Goal: Task Accomplishment & Management: Manage account settings

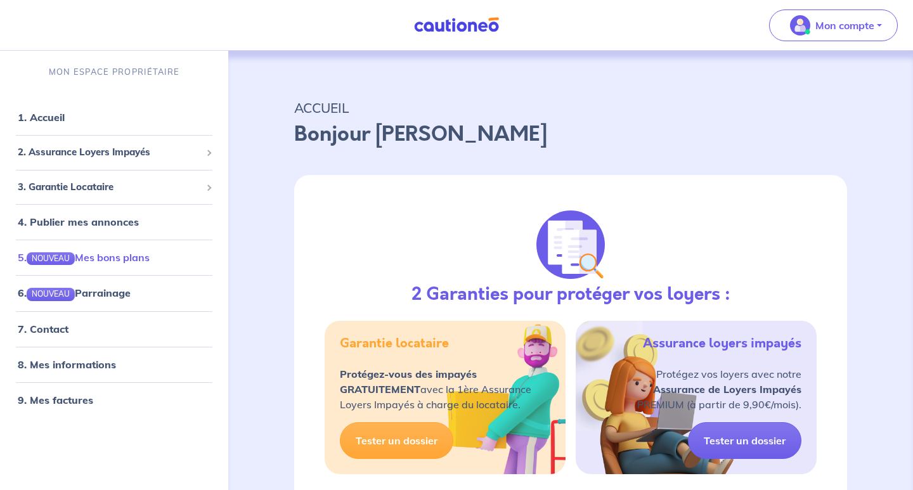
click at [101, 261] on link "5. NOUVEAU Mes bons plans" at bounding box center [84, 257] width 132 height 13
click at [73, 405] on link "9. Mes factures" at bounding box center [55, 400] width 74 height 13
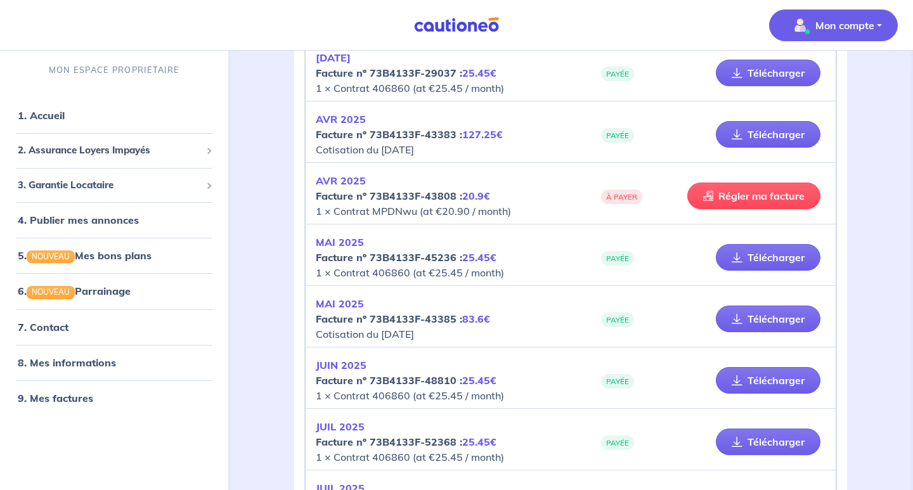
scroll to position [720, 0]
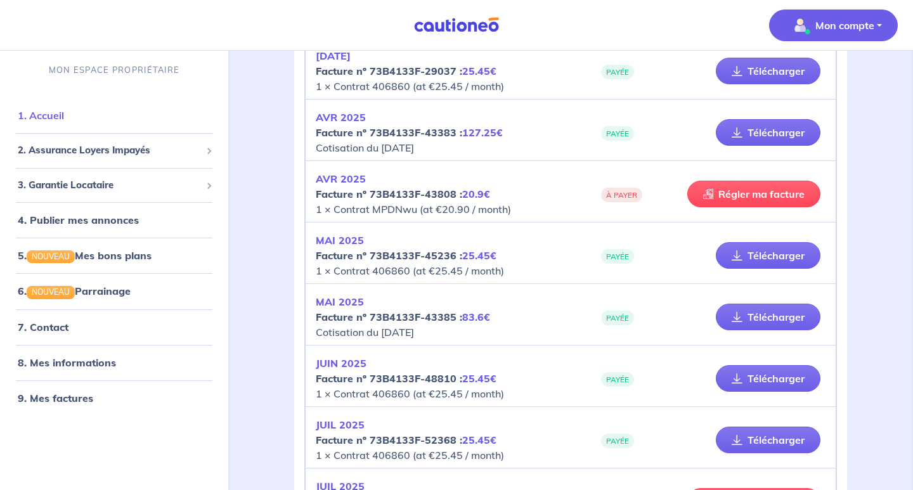
click at [55, 115] on link "1. Accueil" at bounding box center [41, 115] width 46 height 13
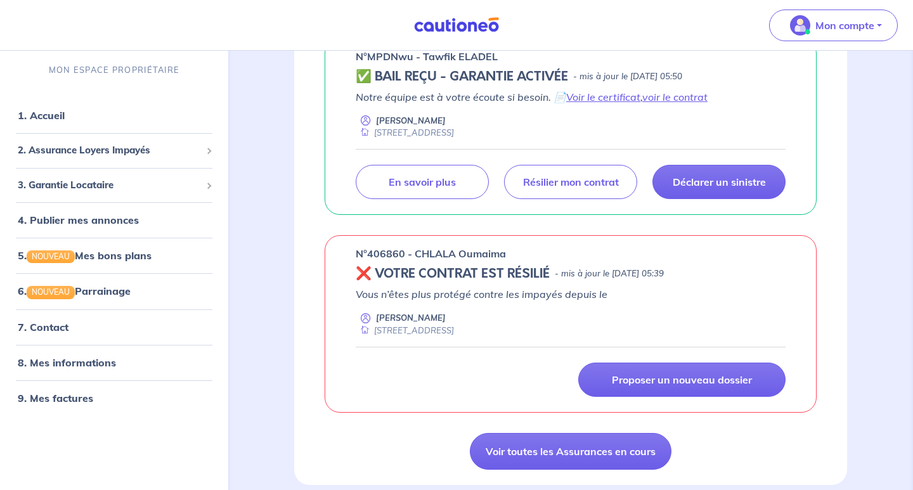
scroll to position [242, 0]
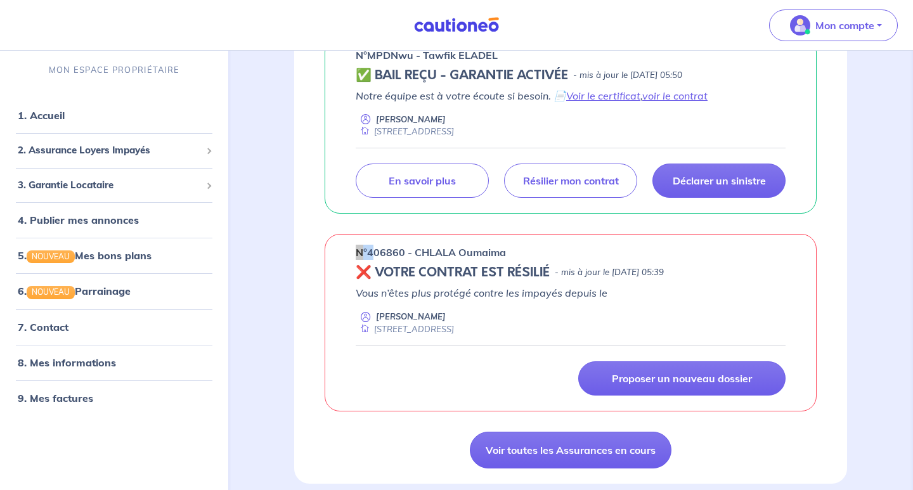
drag, startPoint x: 353, startPoint y: 250, endPoint x: 382, endPoint y: 257, distance: 29.4
click at [382, 257] on div "n°406860 - CHLALA Oumaima ❌ VOTRE CONTRAT EST RÉSILIÉ - mis à jour le [DATE] 05…" at bounding box center [571, 323] width 492 height 178
click at [408, 251] on p "n°406860 - CHLALA Oumaima" at bounding box center [431, 252] width 150 height 15
drag, startPoint x: 401, startPoint y: 253, endPoint x: 333, endPoint y: 242, distance: 69.3
click at [333, 242] on div "n°406860 - CHLALA Oumaima ❌ VOTRE CONTRAT EST RÉSILIÉ - mis à jour le [DATE] 05…" at bounding box center [571, 323] width 492 height 178
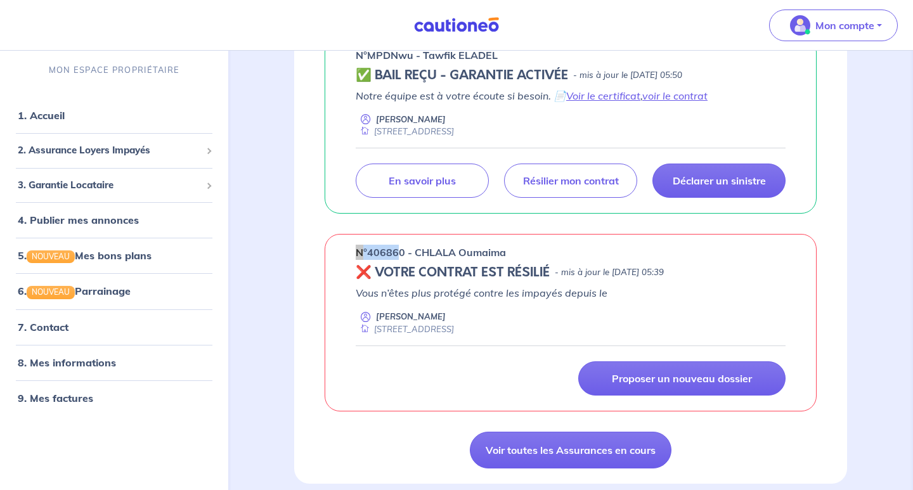
click at [366, 252] on p "n°406860 - CHLALA Oumaima" at bounding box center [431, 252] width 150 height 15
drag, startPoint x: 357, startPoint y: 250, endPoint x: 401, endPoint y: 256, distance: 44.7
click at [401, 256] on p "n°406860 - CHLALA Oumaima" at bounding box center [431, 252] width 150 height 15
copy p "n°40686"
click at [80, 402] on link "9. Mes factures" at bounding box center [55, 398] width 74 height 13
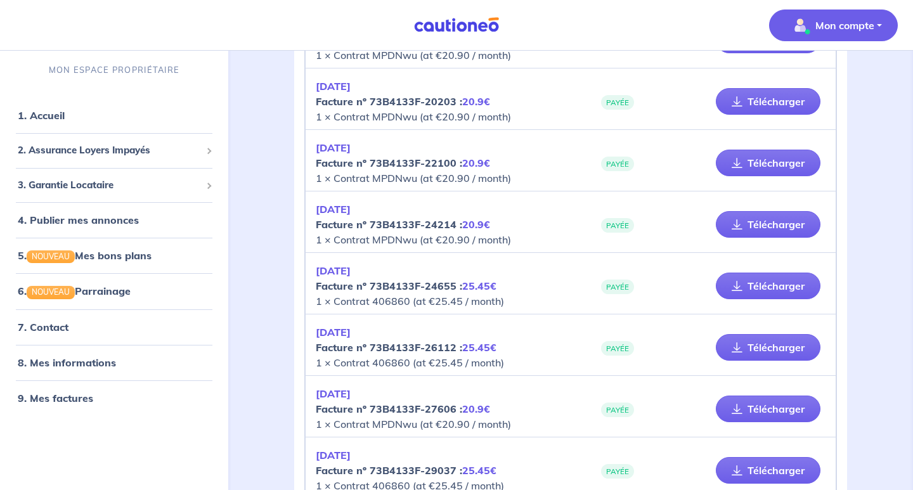
scroll to position [323, 0]
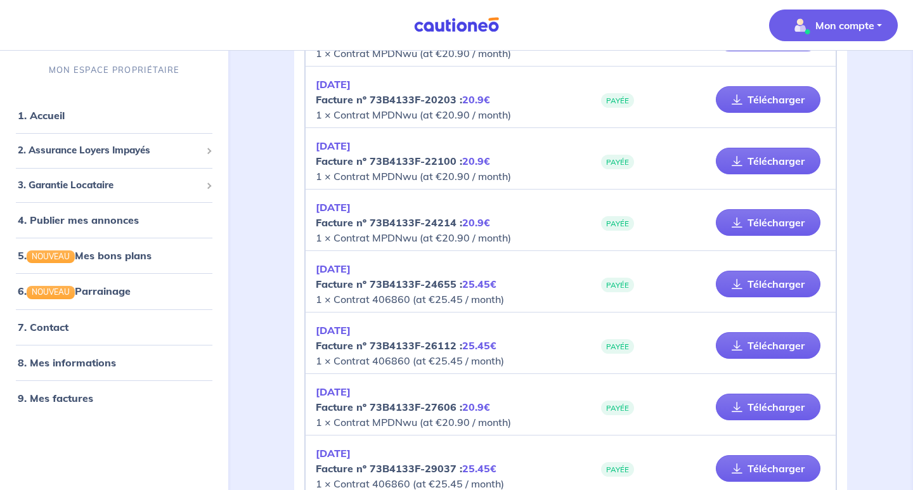
click at [570, 261] on p "[DATE] Facture nº 73B4133F-24655 : 25.45€ 1 × Contrat 406860 (at €25.45 / month)" at bounding box center [443, 284] width 255 height 46
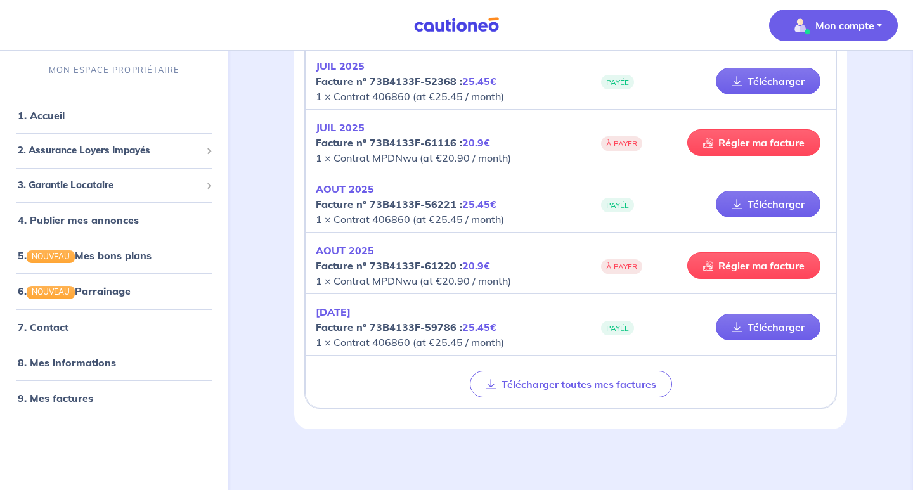
scroll to position [1079, 0]
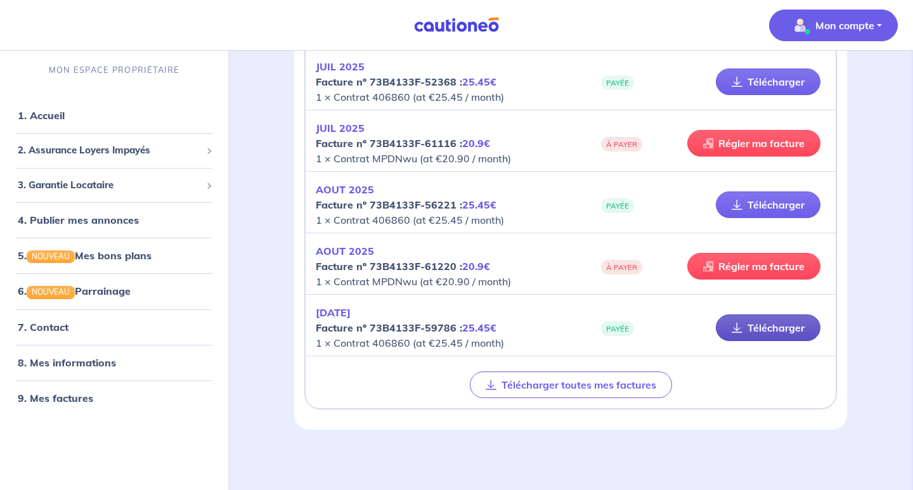
click at [779, 331] on link "Télécharger" at bounding box center [768, 328] width 105 height 27
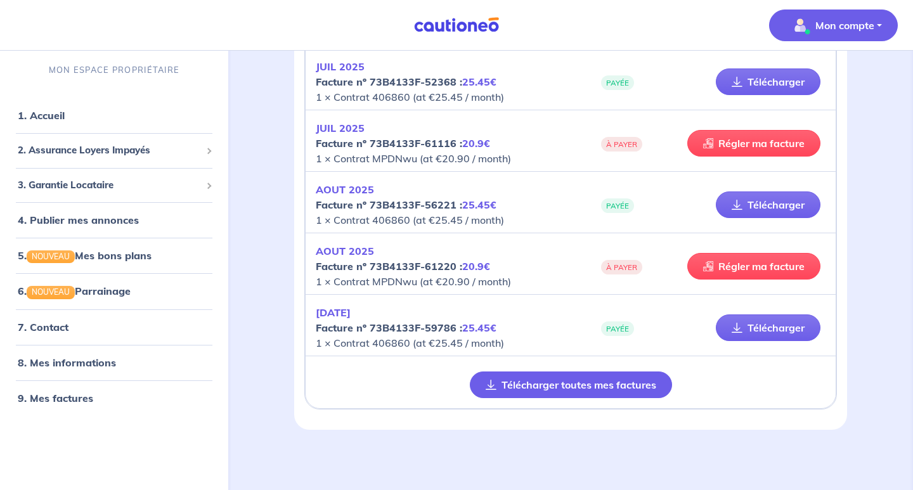
click at [573, 373] on button "Télécharger toutes mes factures" at bounding box center [571, 385] width 202 height 27
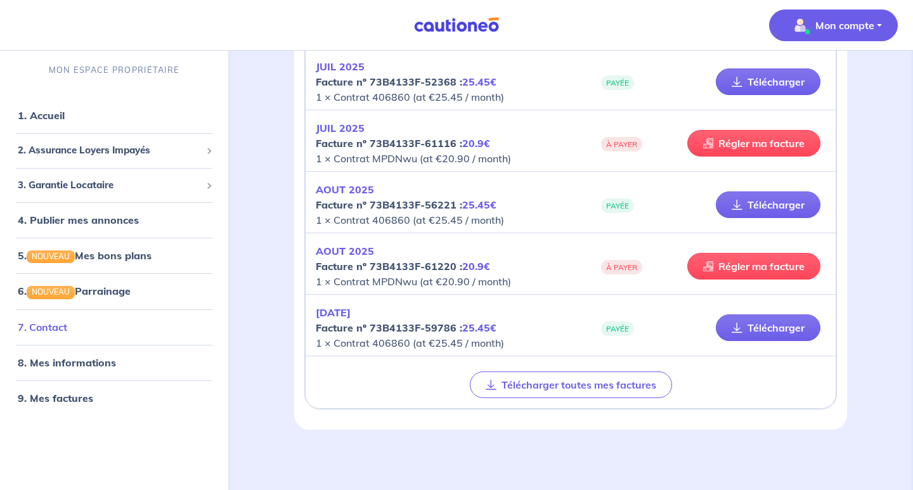
click at [67, 323] on link "7. Contact" at bounding box center [42, 327] width 49 height 13
click at [738, 145] on link "Régler ma facture" at bounding box center [753, 143] width 133 height 27
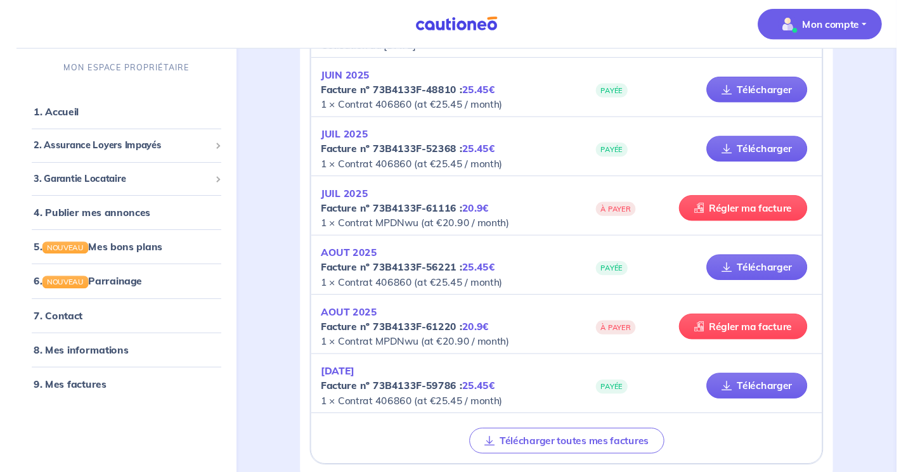
scroll to position [1008, 0]
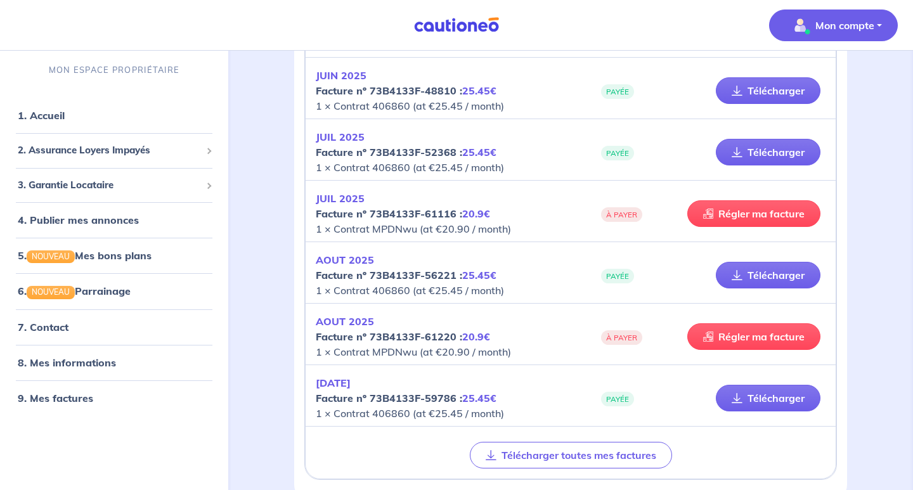
click at [521, 417] on p "[DATE] Facture nº 73B4133F-59786 : 25.45€ 1 × Contrat 406860 (at €25.45 / month)" at bounding box center [443, 398] width 255 height 46
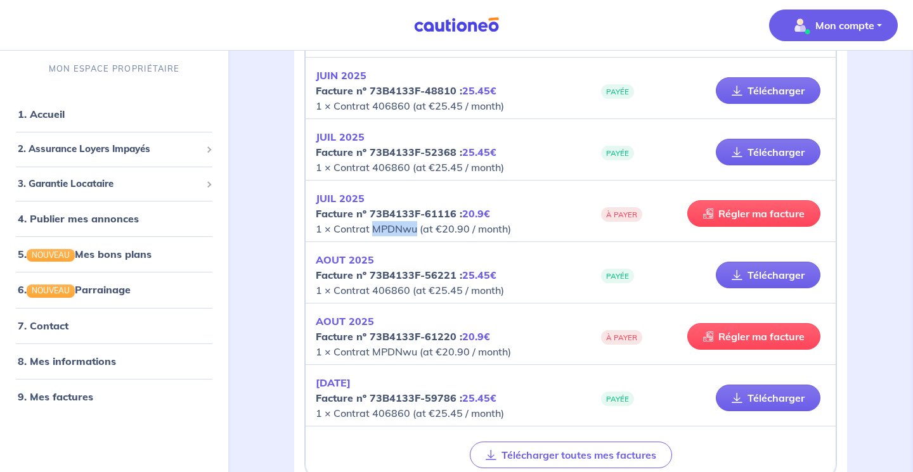
drag, startPoint x: 373, startPoint y: 228, endPoint x: 417, endPoint y: 226, distance: 43.8
click at [417, 226] on p "[DATE] Facture nº 73B4133F-61116 : 20.9€ 1 × Contrat MPDNwu (at €20.90 / month)" at bounding box center [443, 214] width 255 height 46
click at [81, 150] on span "2. Assurance Loyers Impayés" at bounding box center [109, 149] width 183 height 15
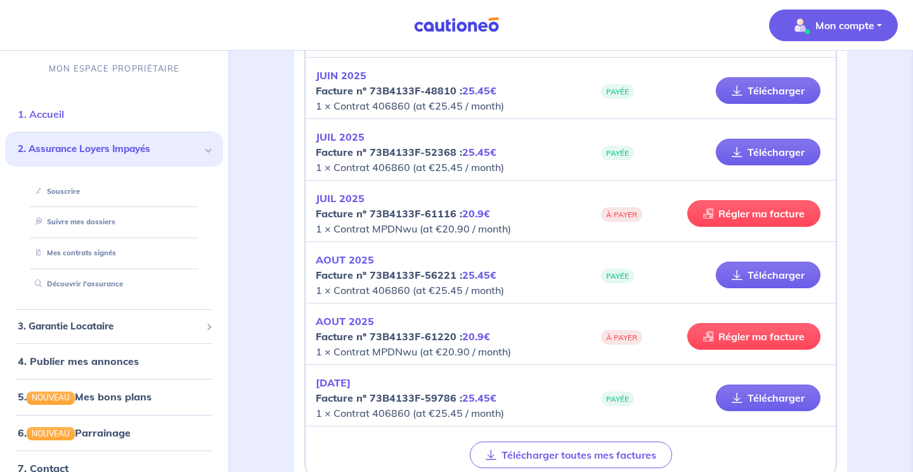
click at [39, 117] on link "1. Accueil" at bounding box center [41, 114] width 46 height 13
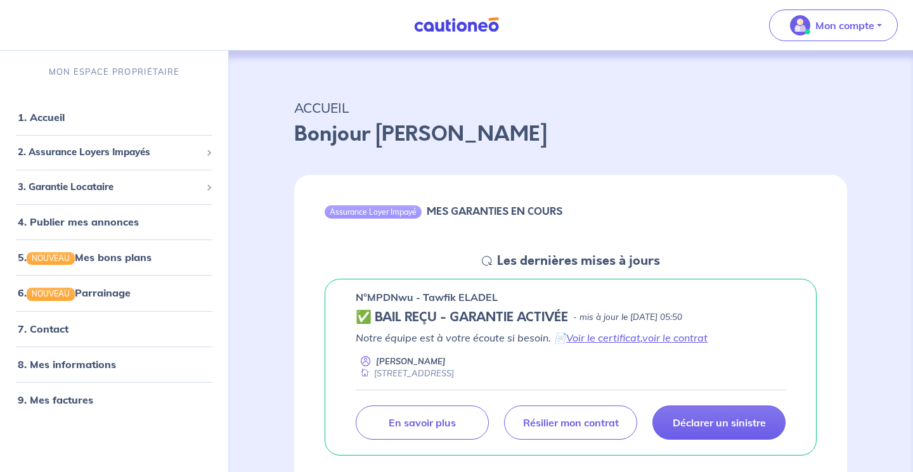
click at [372, 297] on p "n°MPDNwu - Tawfik ELADEL" at bounding box center [427, 297] width 142 height 15
drag, startPoint x: 367, startPoint y: 296, endPoint x: 413, endPoint y: 297, distance: 46.3
click at [413, 297] on p "n°MPDNwu - Tawfik ELADEL" at bounding box center [427, 297] width 142 height 15
copy p "°MPDNw"
click at [678, 341] on link "voir le contrat" at bounding box center [674, 338] width 65 height 13
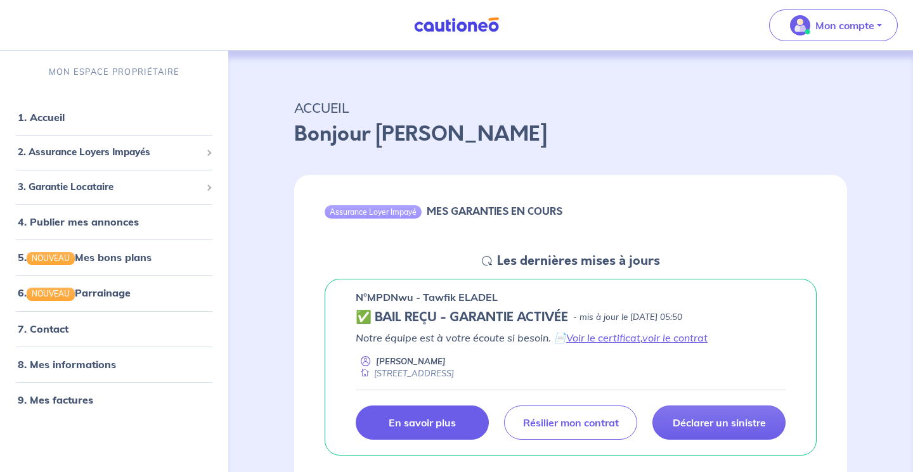
click at [429, 438] on link "En savoir plus" at bounding box center [422, 423] width 133 height 34
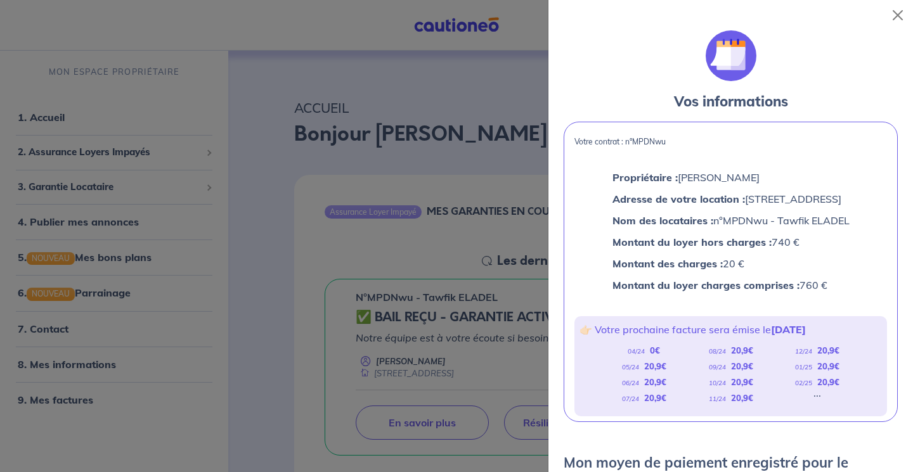
click at [406, 185] on div at bounding box center [456, 236] width 913 height 472
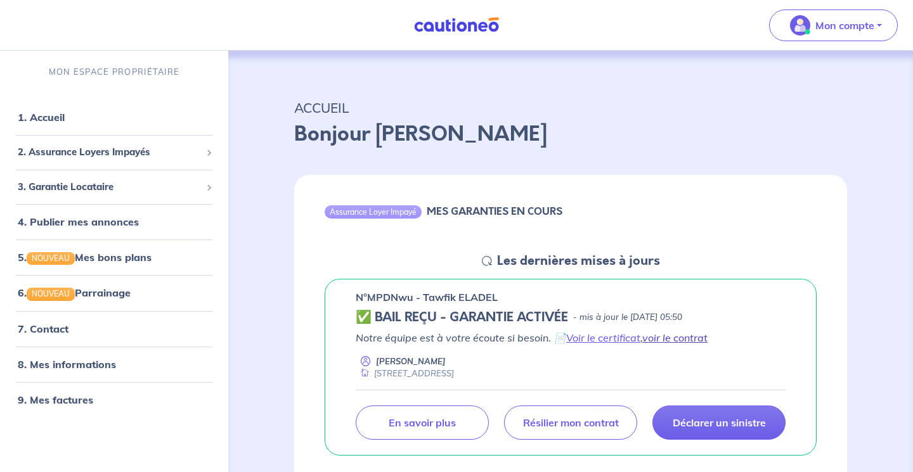
click at [683, 337] on link "voir le contrat" at bounding box center [674, 338] width 65 height 13
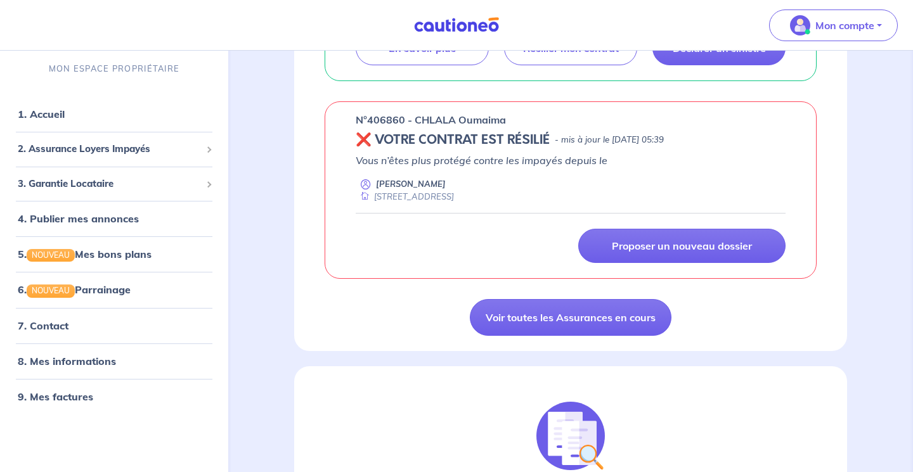
scroll to position [368, 0]
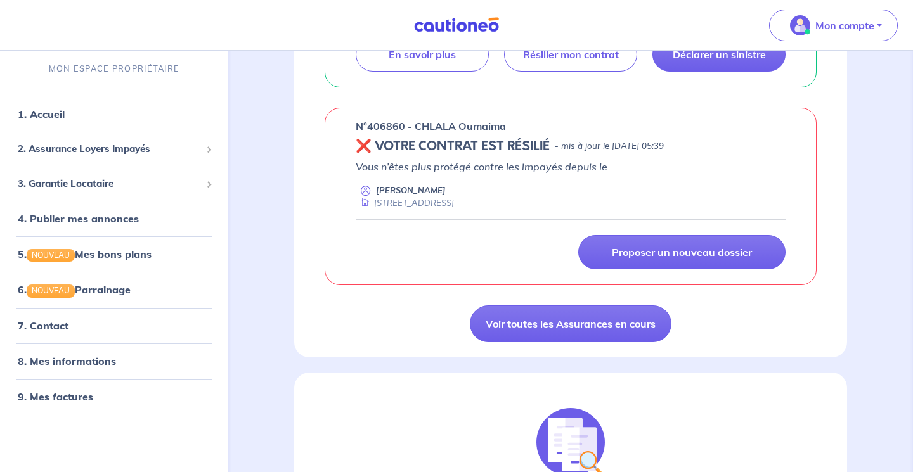
click at [507, 179] on div "Vous n’êtes plus protégé contre les impayés depuis le [PERSON_NAME] [STREET_ADD…" at bounding box center [571, 184] width 430 height 50
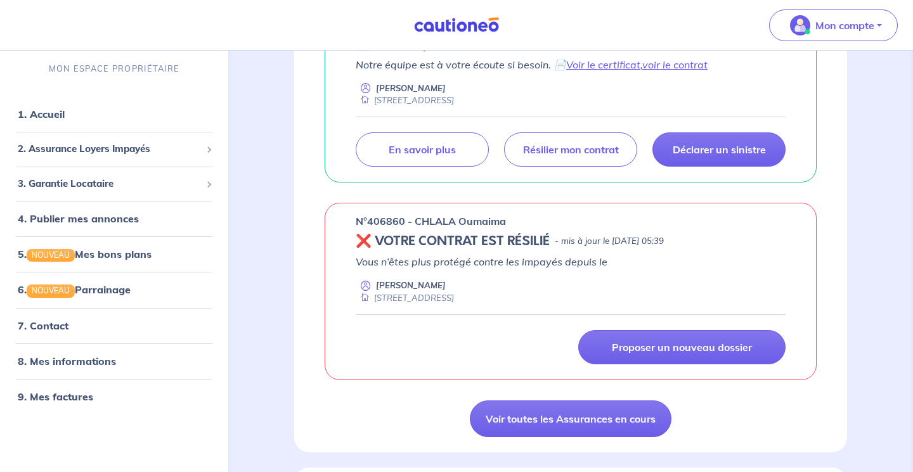
scroll to position [275, 0]
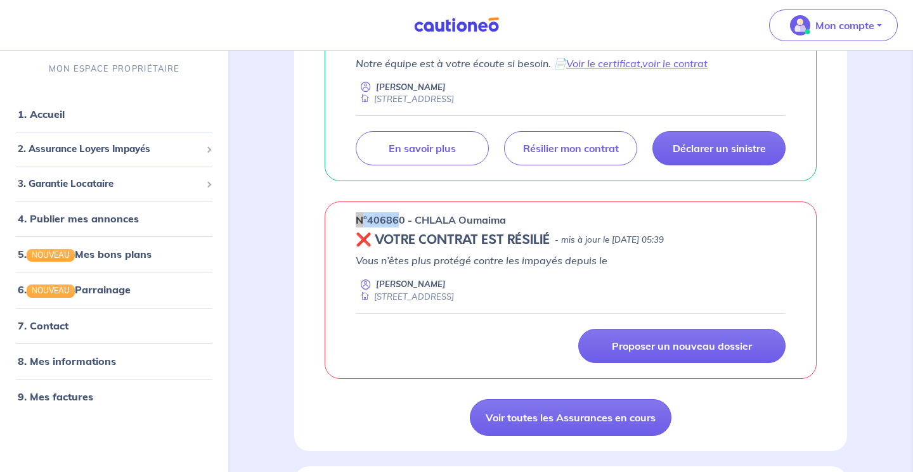
drag, startPoint x: 404, startPoint y: 219, endPoint x: 341, endPoint y: 212, distance: 63.8
click at [341, 212] on div "n°406860 - CHLALA Oumaima ❌ VOTRE CONTRAT EST RÉSILIÉ - mis à jour le [DATE] 05…" at bounding box center [571, 291] width 492 height 178
copy p "n°40686"
click at [63, 396] on link "9. Mes factures" at bounding box center [55, 396] width 74 height 13
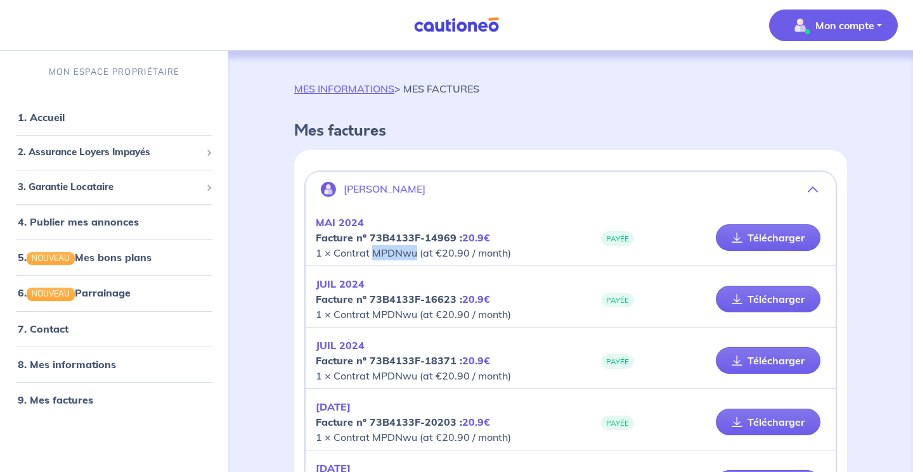
drag, startPoint x: 373, startPoint y: 252, endPoint x: 415, endPoint y: 247, distance: 41.5
click at [415, 247] on p "[DATE] Facture nº 73B4133F-14969 : 20.9€ 1 × Contrat MPDNwu (at €20.90 / month)" at bounding box center [443, 238] width 255 height 46
copy p "MPDNwu"
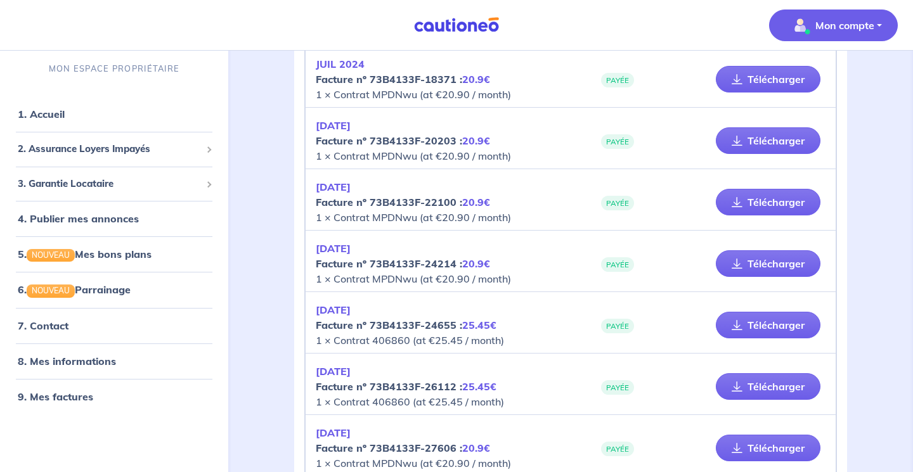
scroll to position [290, 0]
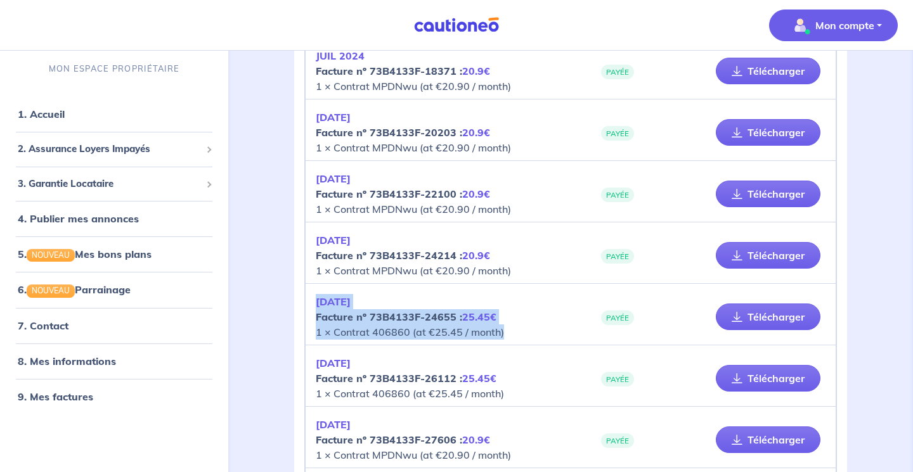
drag, startPoint x: 318, startPoint y: 300, endPoint x: 378, endPoint y: 342, distance: 72.8
click at [378, 342] on div "[DATE] Facture nº 73B4133F-24655 : 25.45€ 1 × Contrat 406860 (at €25.45 / month…" at bounding box center [571, 317] width 530 height 56
copy p "[DATE] Facture nº 73B4133F-24655 : 25.45€ 1 × Contrat 406860 (at €25.45 / month)"
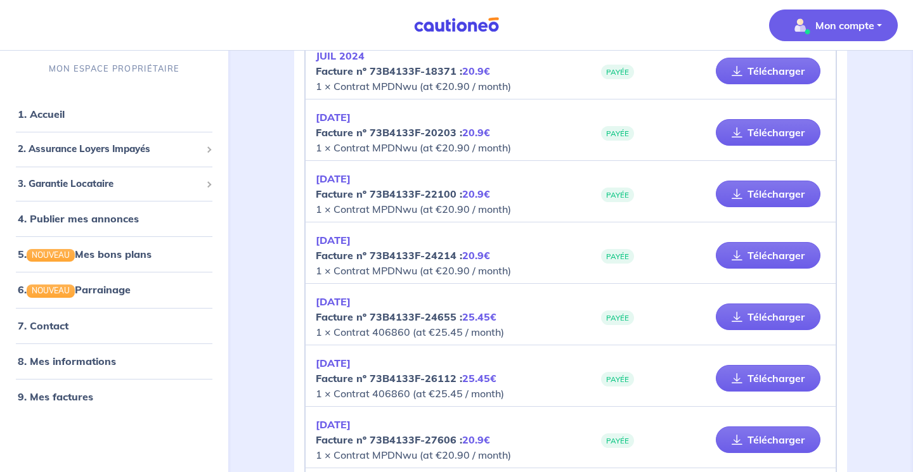
click at [318, 365] on em "[DATE]" at bounding box center [333, 363] width 35 height 13
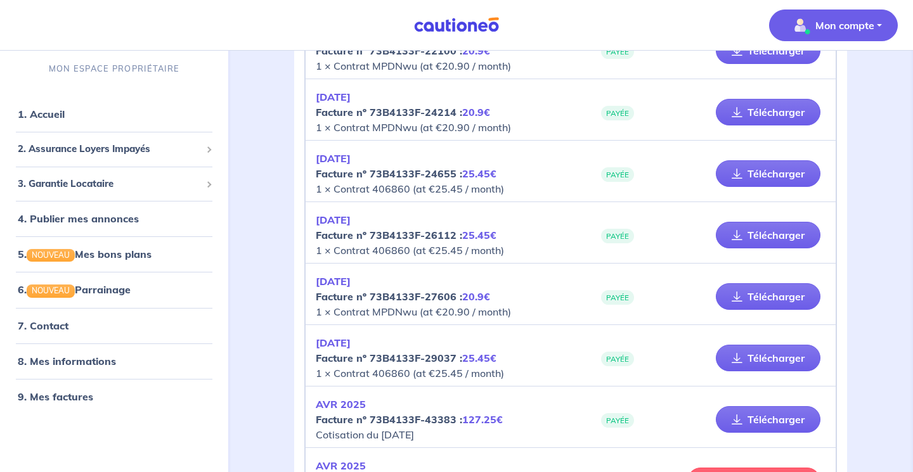
scroll to position [434, 0]
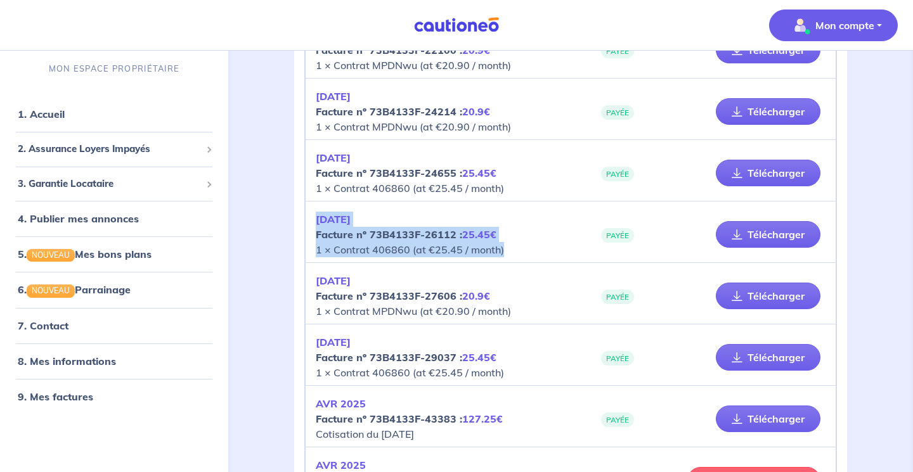
drag, startPoint x: 318, startPoint y: 221, endPoint x: 398, endPoint y: 264, distance: 90.8
click at [398, 264] on div "[DATE] Facture nº 73B4133F-14969 : 20.9€ 1 × Contrat MPDNwu (at €20.90 / month)…" at bounding box center [571, 412] width 530 height 1282
copy p "[DATE] Facture nº 73B4133F-26112 : 25.45€ 1 × Contrat 406860 (at €25.45 / month)"
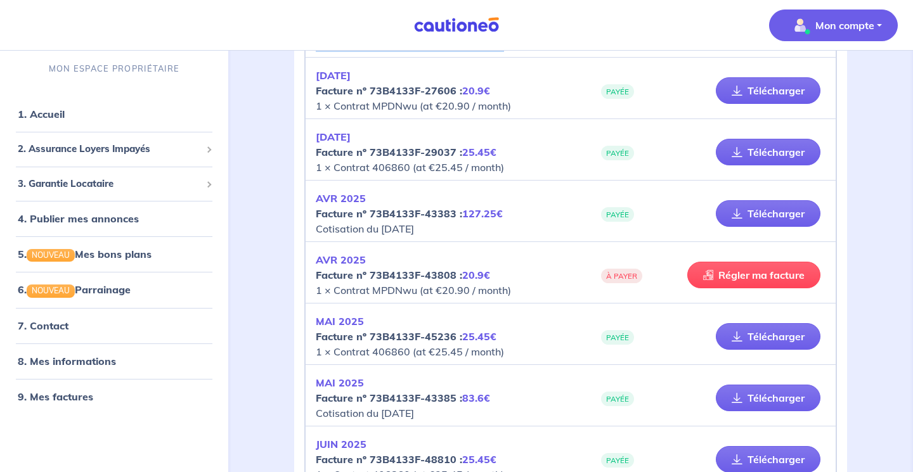
scroll to position [627, 0]
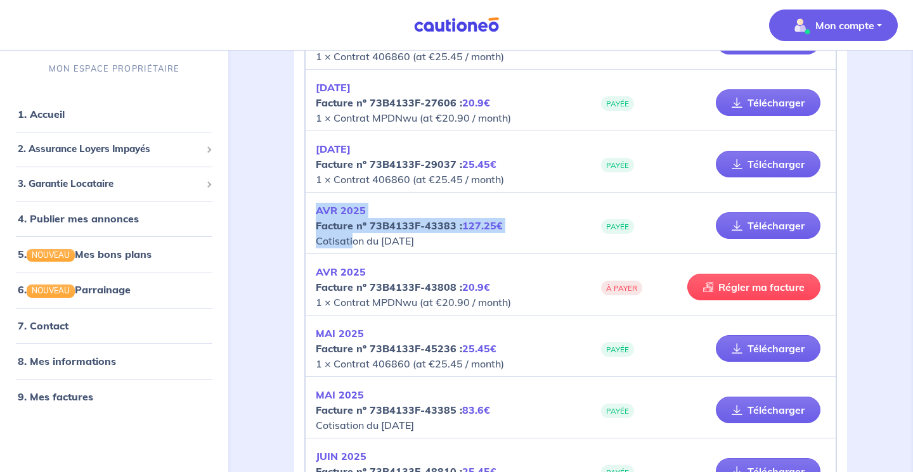
drag, startPoint x: 315, startPoint y: 212, endPoint x: 353, endPoint y: 242, distance: 47.8
click at [353, 242] on div "[DATE] Facture nº 73B4133F-43383 : 127.25€ Cotisation du [DATE] PAYÉE Télécharg…" at bounding box center [571, 226] width 530 height 56
click at [530, 246] on p "[DATE] Facture nº 73B4133F-43383 : 127.25€ Cotisation du [DATE]" at bounding box center [443, 226] width 255 height 46
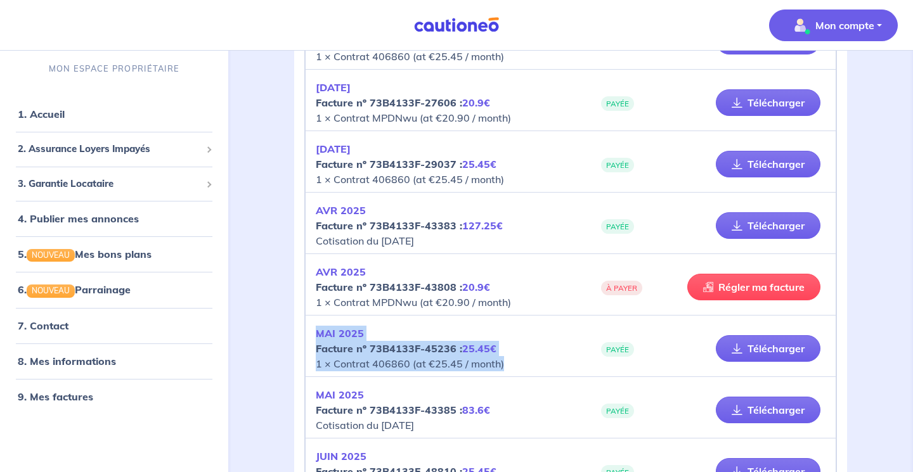
drag, startPoint x: 315, startPoint y: 337, endPoint x: 355, endPoint y: 373, distance: 53.4
click at [355, 373] on div "[DATE] Facture nº 73B4133F-45236 : 25.45€ 1 × Contrat 406860 (at €25.45 / month…" at bounding box center [571, 349] width 530 height 56
copy p "[DATE] Facture nº 73B4133F-45236 : 25.45€ 1 × Contrat 406860 (at €25.45 / month)"
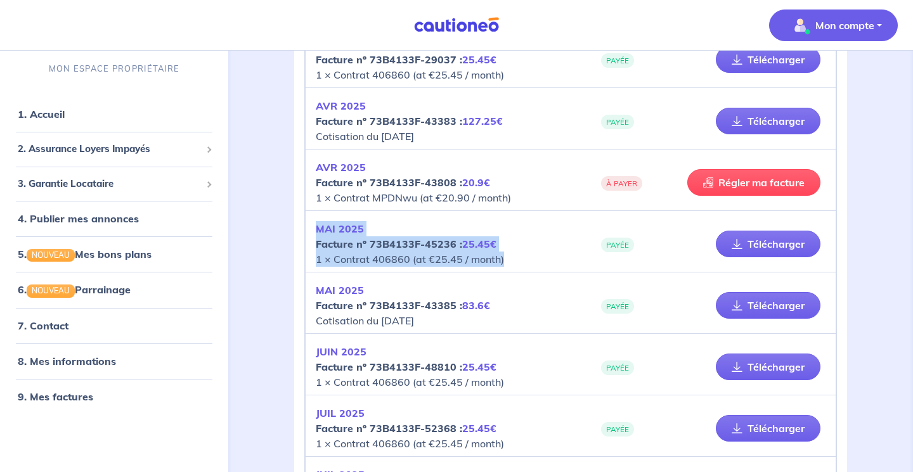
scroll to position [732, 0]
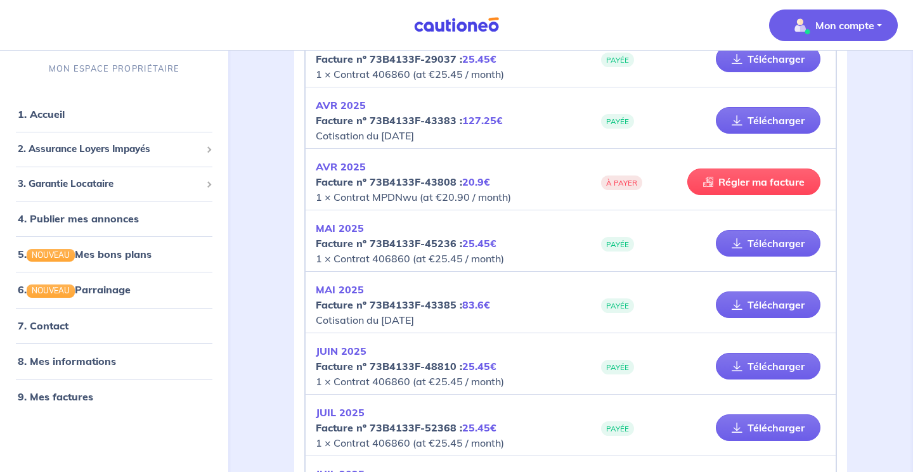
click at [398, 342] on div "[DATE] Facture nº 73B4133F-48810 : 25.45€ 1 × Contrat 406860 (at €25.45 / month…" at bounding box center [571, 367] width 530 height 56
click at [321, 354] on em "JUIN 2025" at bounding box center [341, 351] width 51 height 13
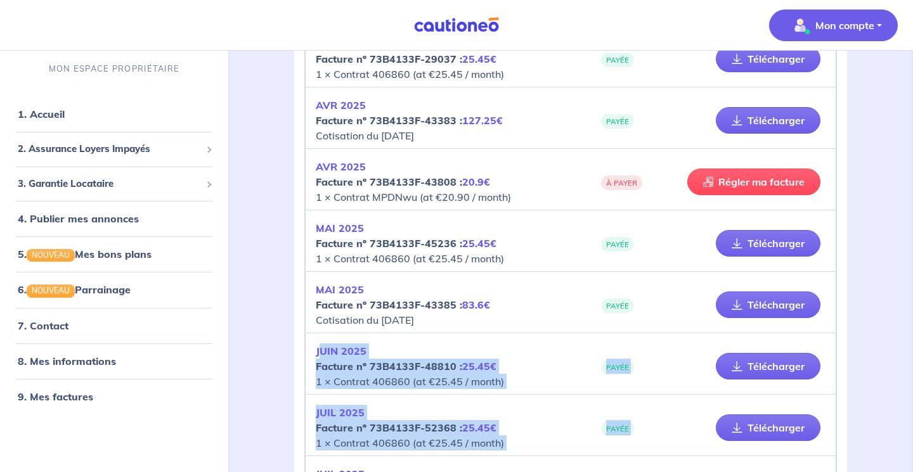
drag, startPoint x: 318, startPoint y: 350, endPoint x: 412, endPoint y: 460, distance: 144.8
click at [412, 460] on div "[DATE] Facture nº 73B4133F-14969 : 20.9€ 1 × Contrat MPDNwu (at €20.90 / month)…" at bounding box center [571, 113] width 530 height 1282
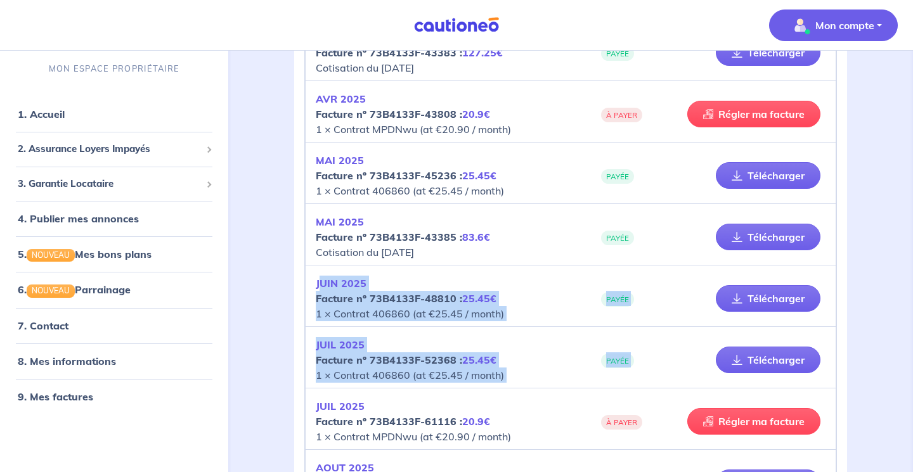
scroll to position [803, 0]
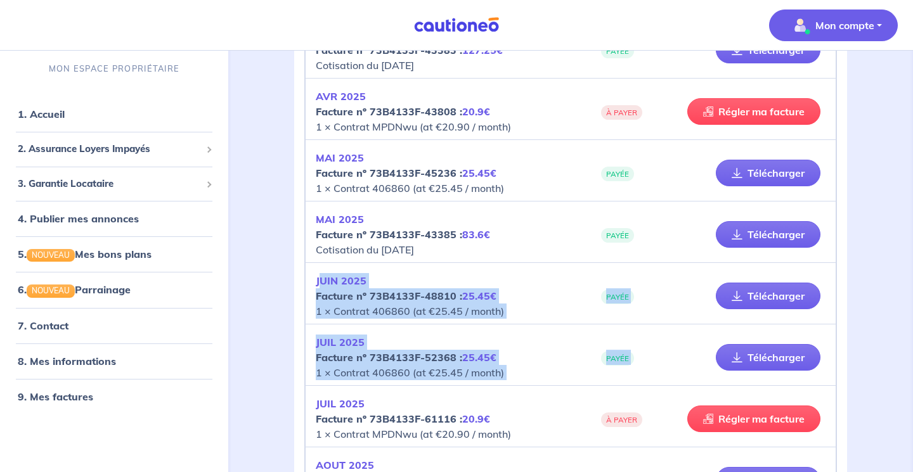
copy div "UIN 2025 Facture nº 73B4133F-48810 : 25.45€ 1 × Contrat 406860 (at €25.45 / mon…"
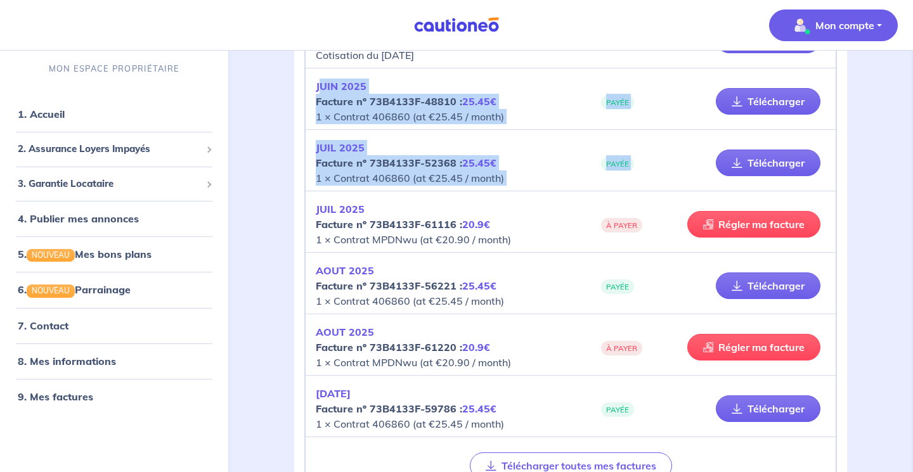
scroll to position [999, 0]
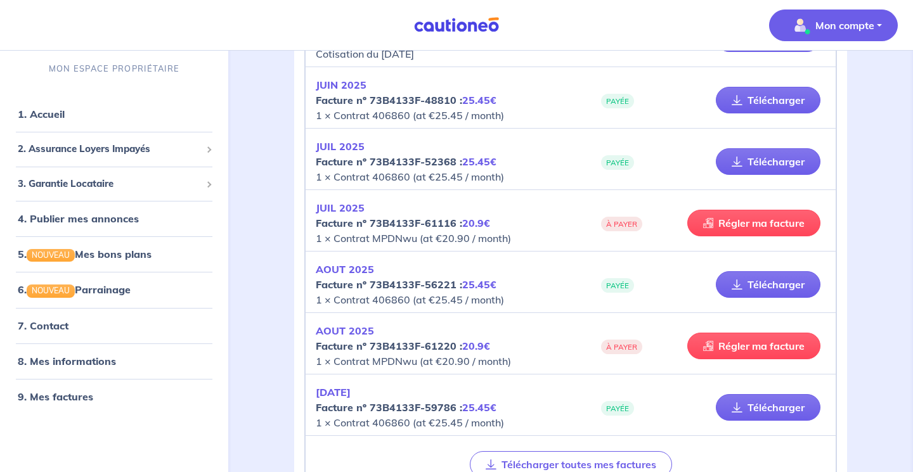
click at [566, 297] on p "[DATE] Facture nº 73B4133F-56221 : 25.45€ 1 × Contrat 406860 (at €25.45 / month)" at bounding box center [443, 285] width 255 height 46
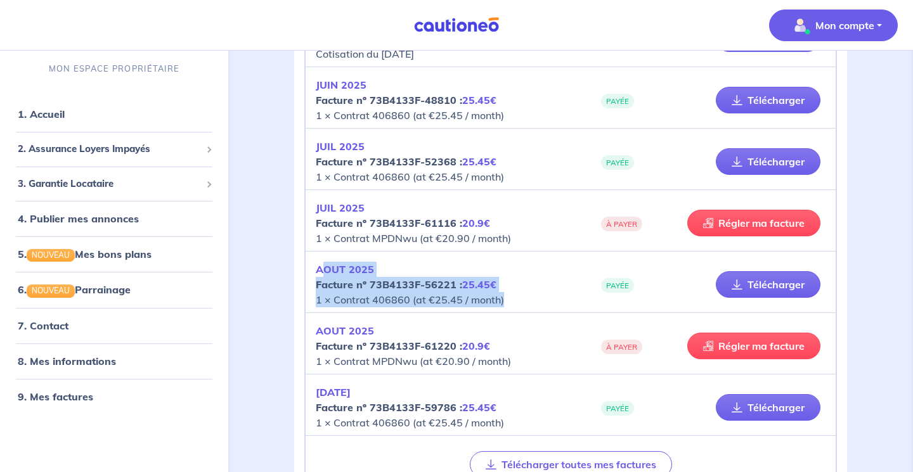
drag, startPoint x: 320, startPoint y: 266, endPoint x: 380, endPoint y: 306, distance: 72.3
click at [380, 306] on p "[DATE] Facture nº 73B4133F-56221 : 25.45€ 1 × Contrat 406860 (at €25.45 / month)" at bounding box center [443, 285] width 255 height 46
copy p "OUT 2025 Facture nº 73B4133F-56221 : 25.45€ 1 × Contrat 406860 (at €25.45 / mon…"
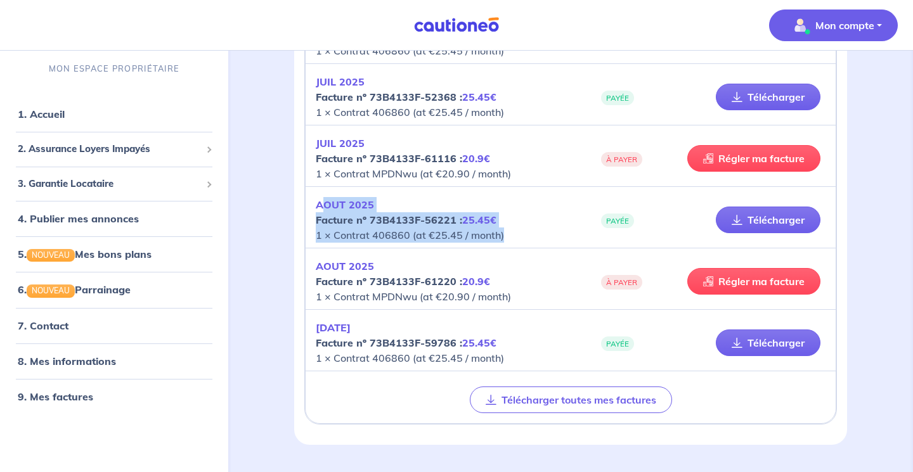
scroll to position [1067, 0]
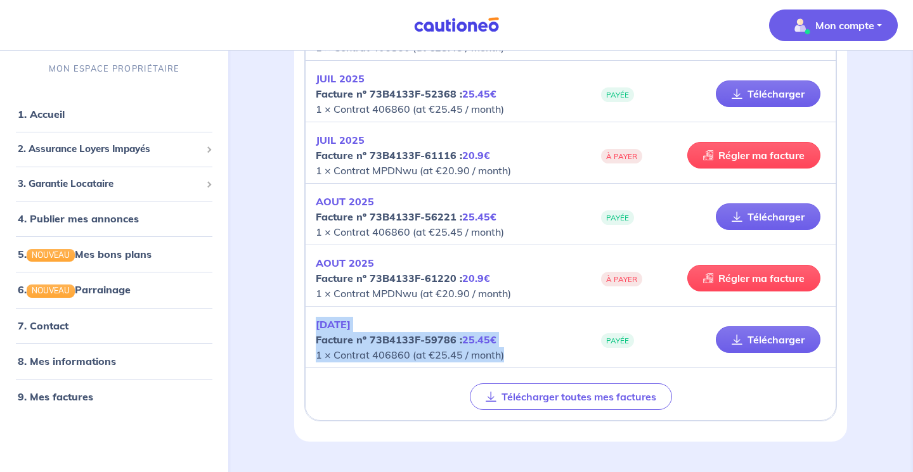
drag, startPoint x: 316, startPoint y: 325, endPoint x: 360, endPoint y: 372, distance: 63.7
copy p "[DATE] Facture nº 73B4133F-59786 : 25.45€ 1 × Contrat 406860 (at €25.45 / month)"
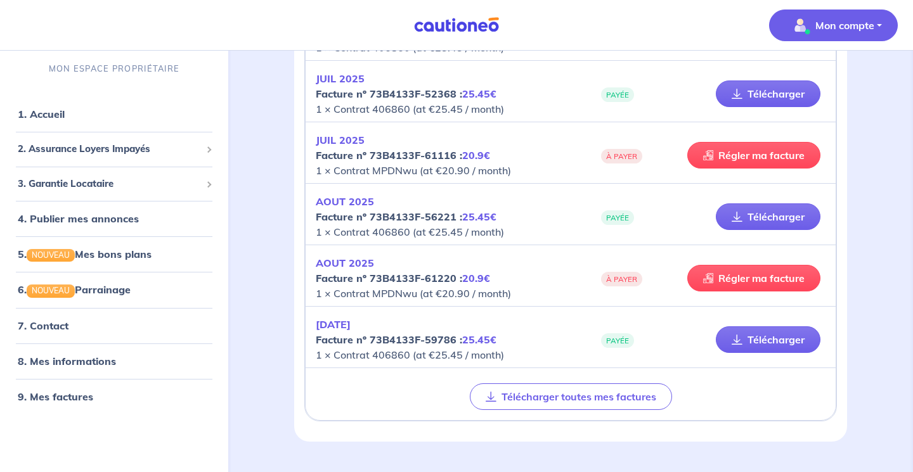
drag, startPoint x: 334, startPoint y: 233, endPoint x: 413, endPoint y: 237, distance: 79.4
click at [413, 237] on p "[DATE] Facture nº 73B4133F-56221 : 25.45€ 1 × Contrat 406860 (at €25.45 / month)" at bounding box center [443, 217] width 255 height 46
click at [53, 331] on link "7. Contact" at bounding box center [42, 325] width 49 height 13
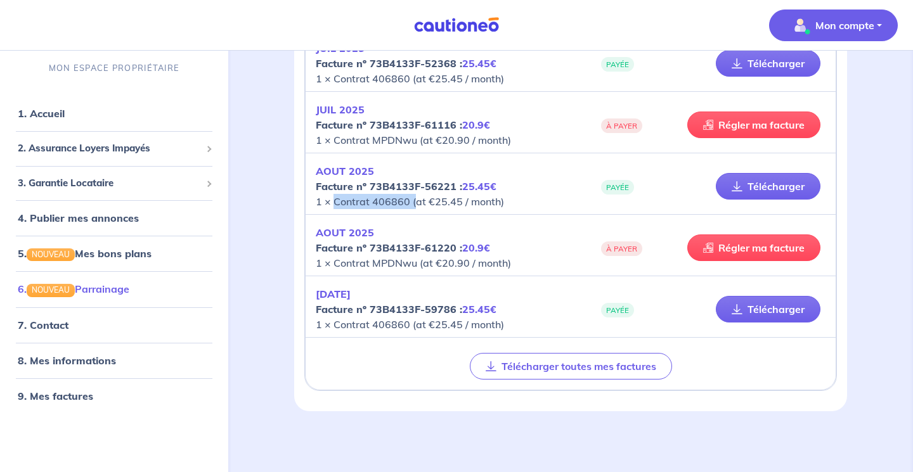
scroll to position [1096, 0]
click at [67, 324] on link "7. Contact" at bounding box center [42, 325] width 49 height 13
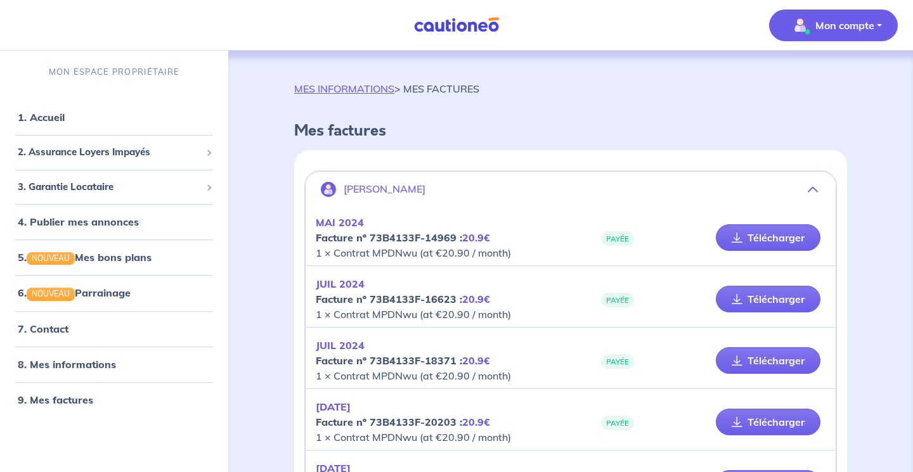
scroll to position [0, 0]
click at [61, 119] on link "1. Accueil" at bounding box center [41, 117] width 46 height 13
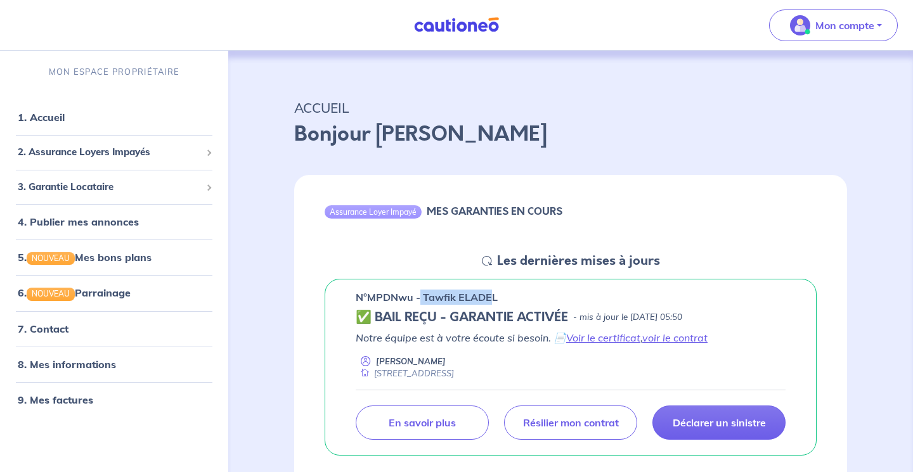
drag, startPoint x: 423, startPoint y: 296, endPoint x: 497, endPoint y: 297, distance: 73.6
click at [497, 297] on p "n°MPDNwu - Tawfik ELADEL" at bounding box center [427, 297] width 142 height 15
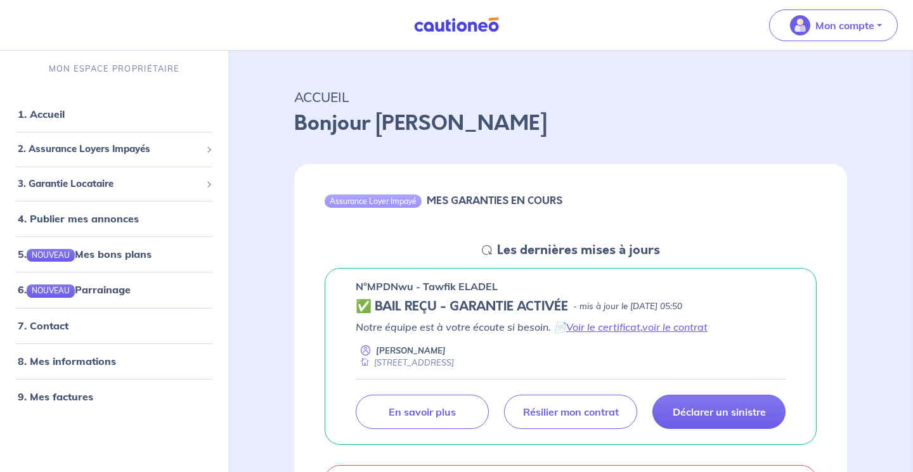
scroll to position [15, 0]
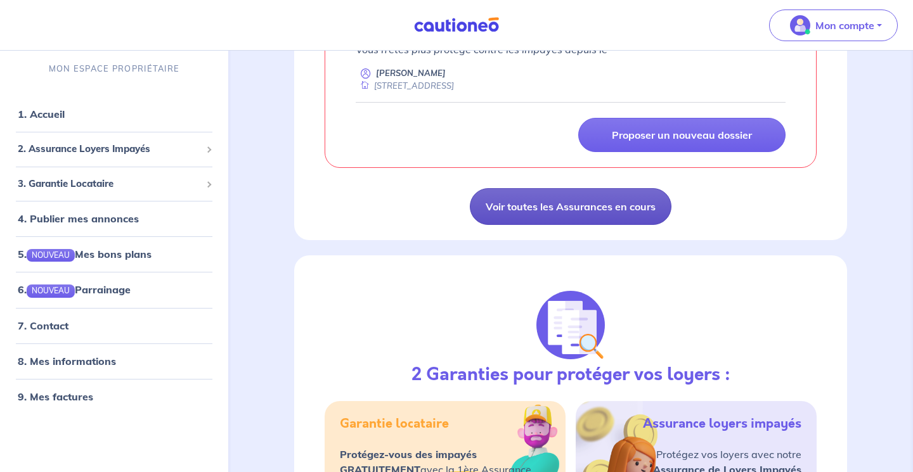
click at [555, 210] on link "Voir toutes les Assurances en cours" at bounding box center [571, 206] width 202 height 37
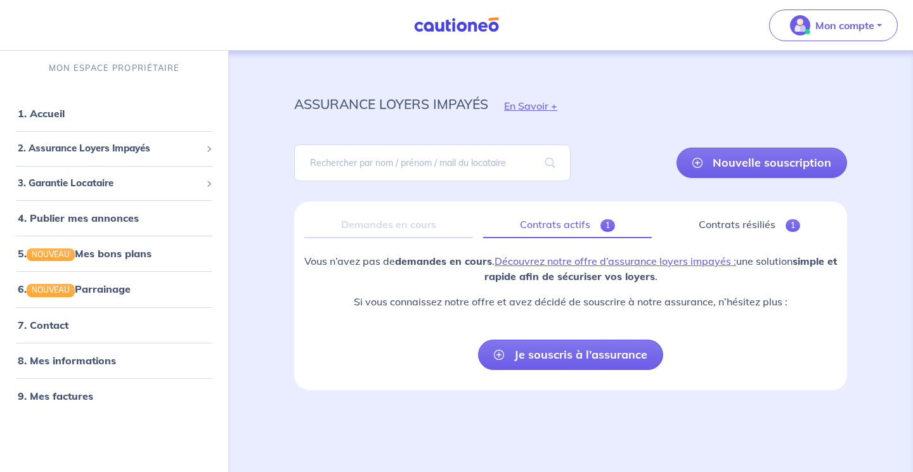
scroll to position [4, 0]
click at [577, 223] on link "Contrats actifs 1" at bounding box center [567, 225] width 169 height 27
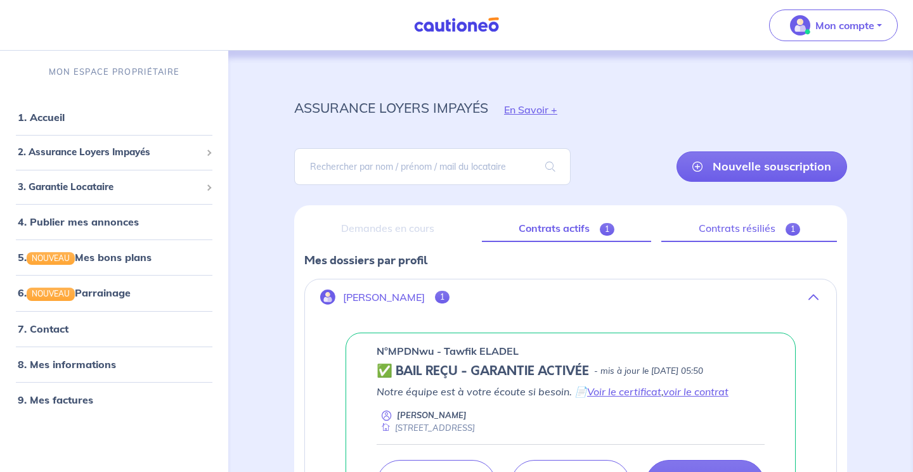
click at [715, 228] on link "Contrats résiliés 1" at bounding box center [749, 229] width 176 height 27
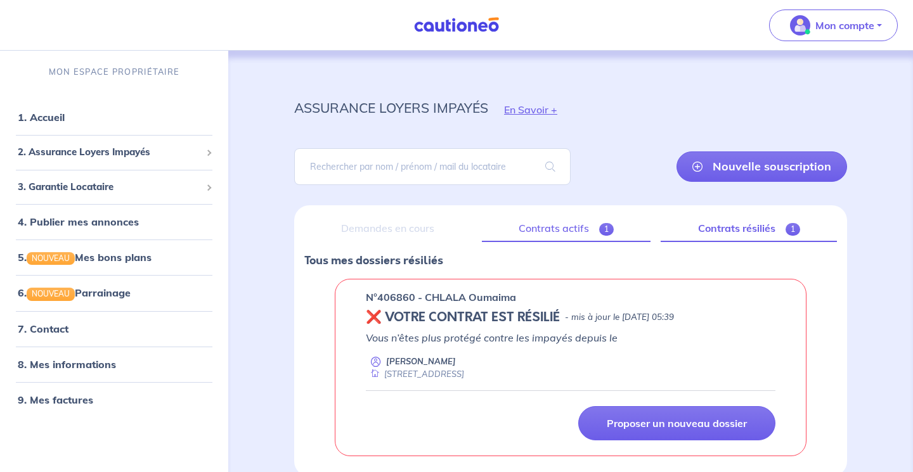
click at [573, 223] on link "Contrats actifs 1" at bounding box center [566, 229] width 169 height 27
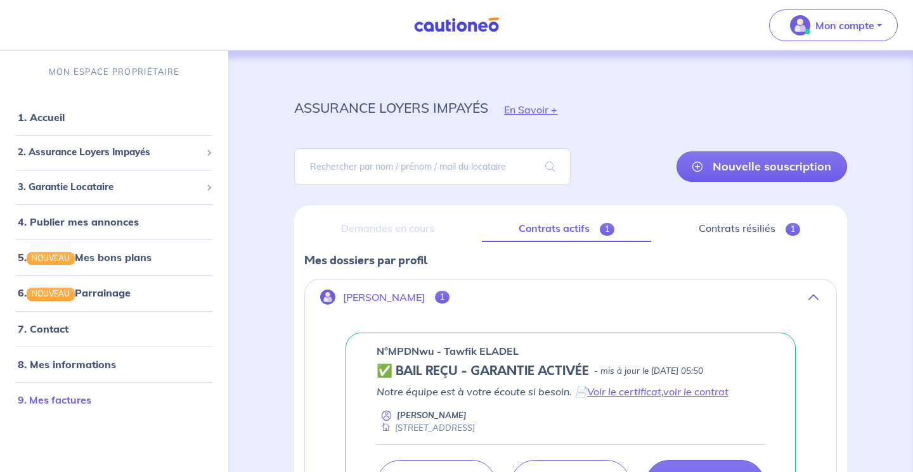
click at [68, 402] on link "9. Mes factures" at bounding box center [55, 400] width 74 height 13
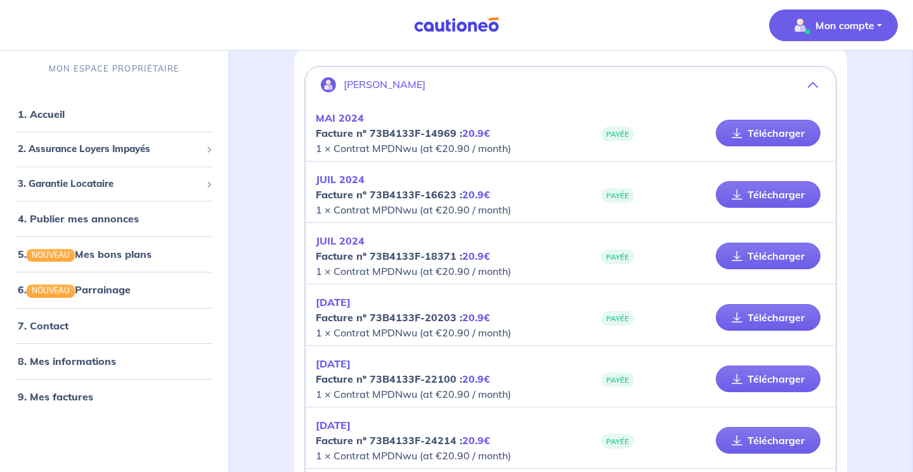
scroll to position [106, 0]
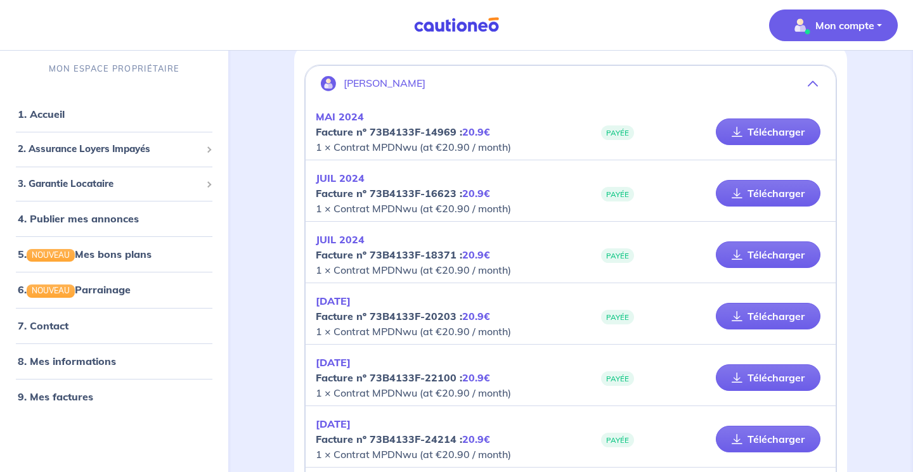
click at [818, 83] on icon "button" at bounding box center [813, 84] width 10 height 10
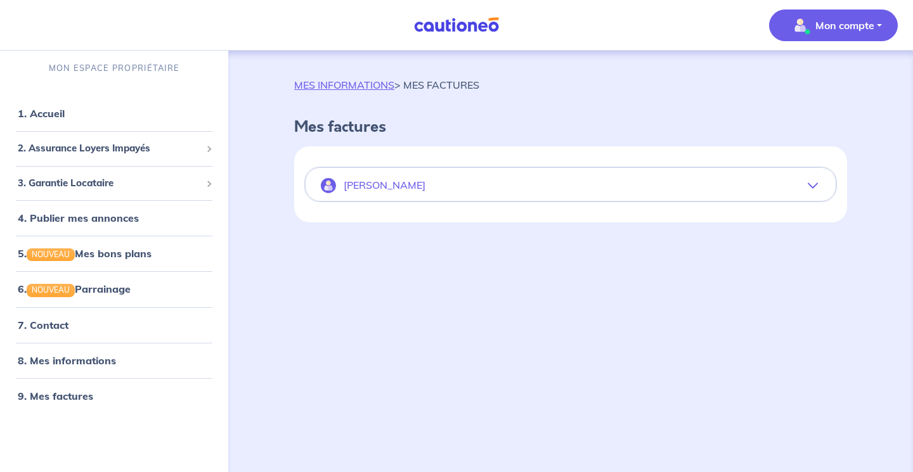
scroll to position [4, 0]
click at [809, 188] on icon "button" at bounding box center [813, 186] width 10 height 10
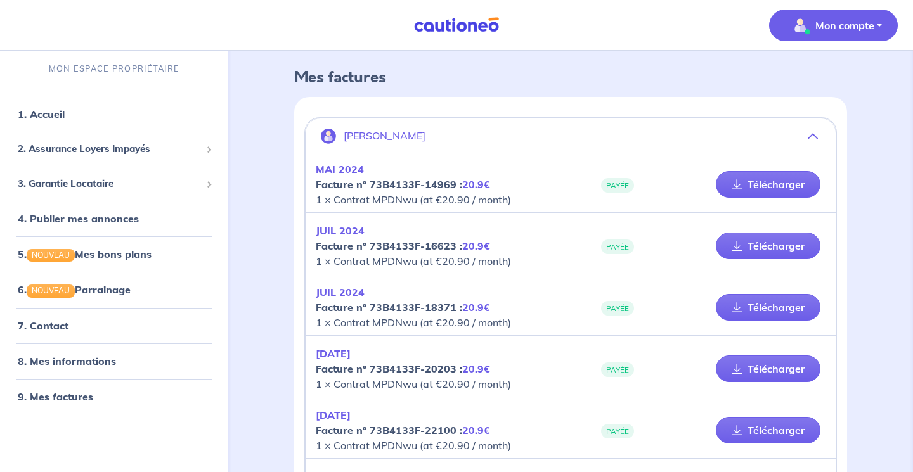
scroll to position [56, 0]
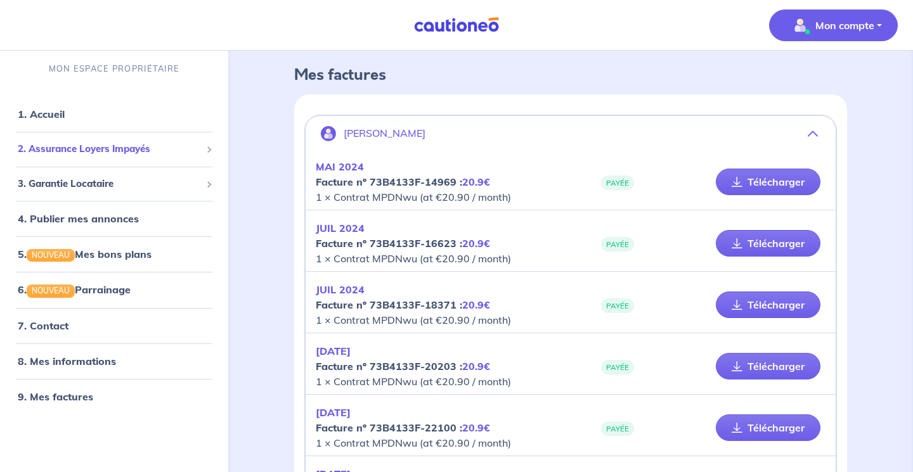
click at [154, 153] on span "2. Assurance Loyers Impayés" at bounding box center [109, 149] width 183 height 15
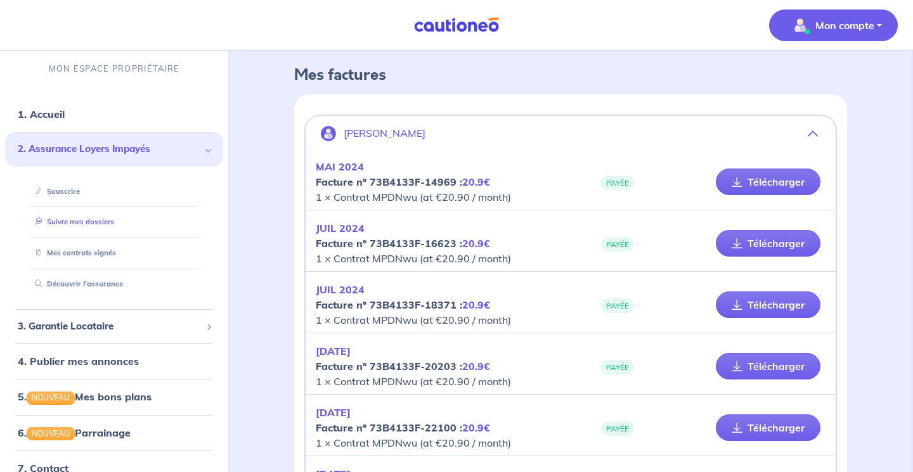
click at [102, 223] on link "Suivre mes dossiers" at bounding box center [72, 221] width 84 height 9
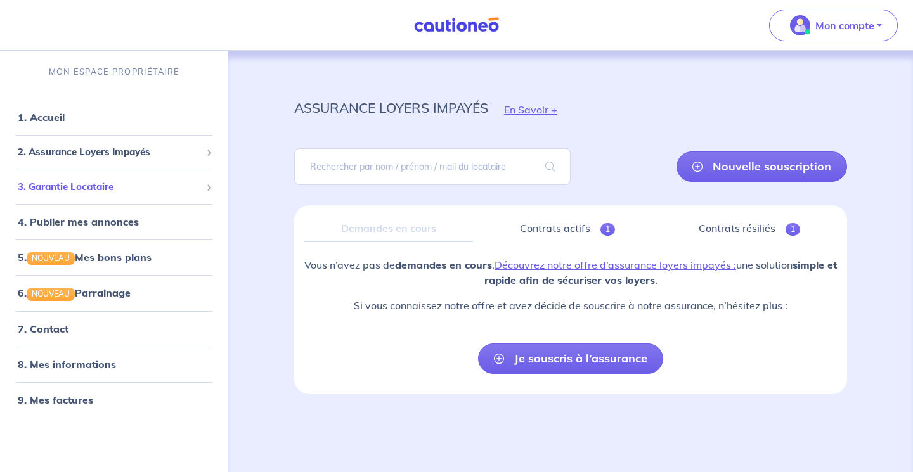
click at [108, 188] on span "3. Garantie Locataire" at bounding box center [109, 187] width 183 height 15
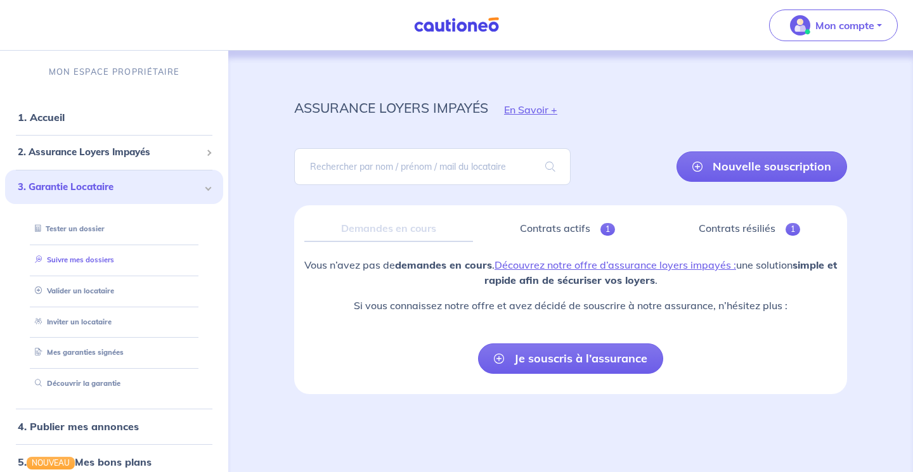
click at [98, 263] on link "Suivre mes dossiers" at bounding box center [72, 260] width 84 height 9
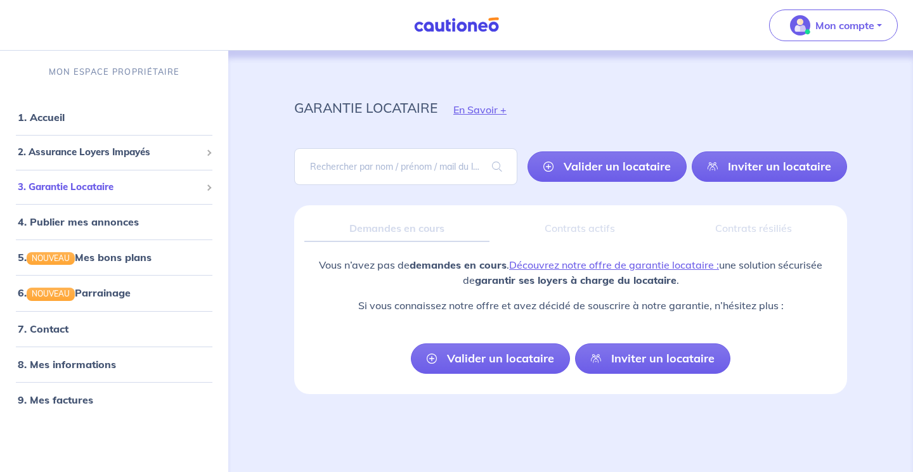
click at [108, 177] on div "3. Garantie Locataire" at bounding box center [114, 187] width 218 height 25
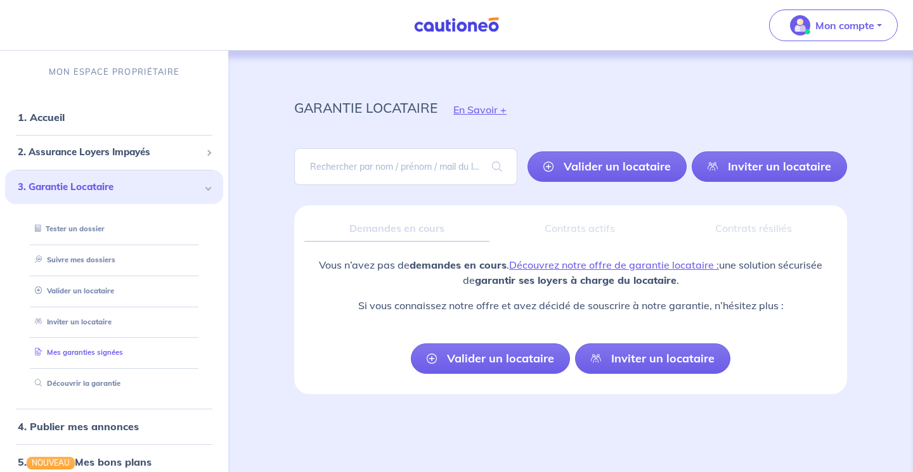
click at [82, 353] on link "Mes garanties signées" at bounding box center [76, 352] width 93 height 9
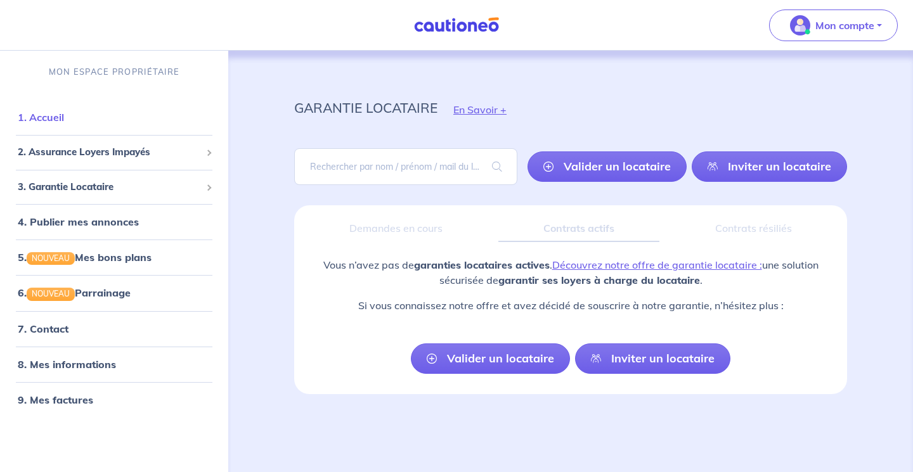
click at [64, 120] on link "1. Accueil" at bounding box center [41, 117] width 46 height 13
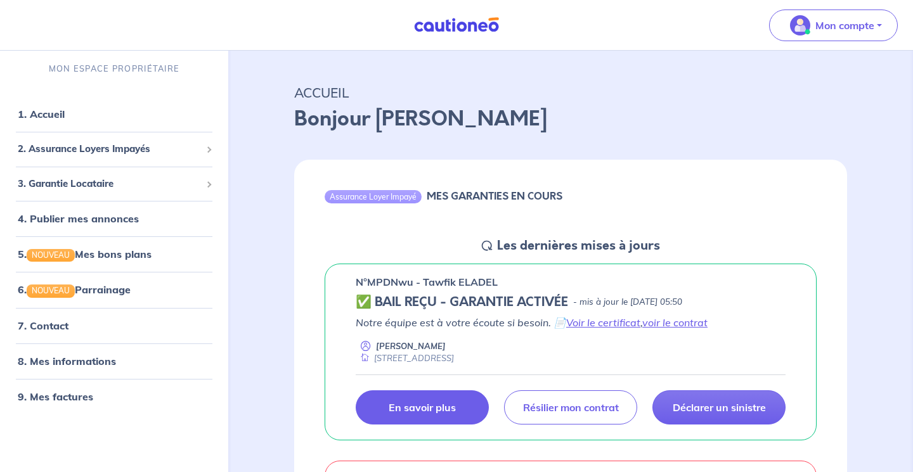
scroll to position [6, 0]
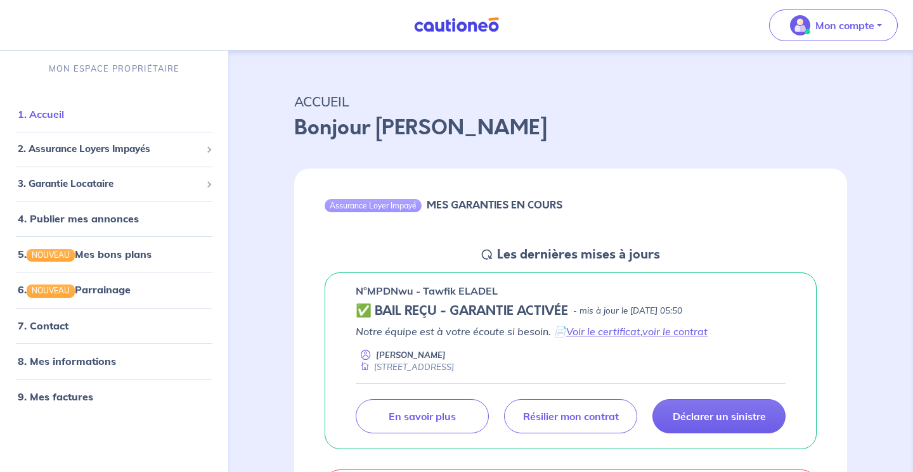
click at [51, 114] on link "1. Accueil" at bounding box center [41, 114] width 46 height 13
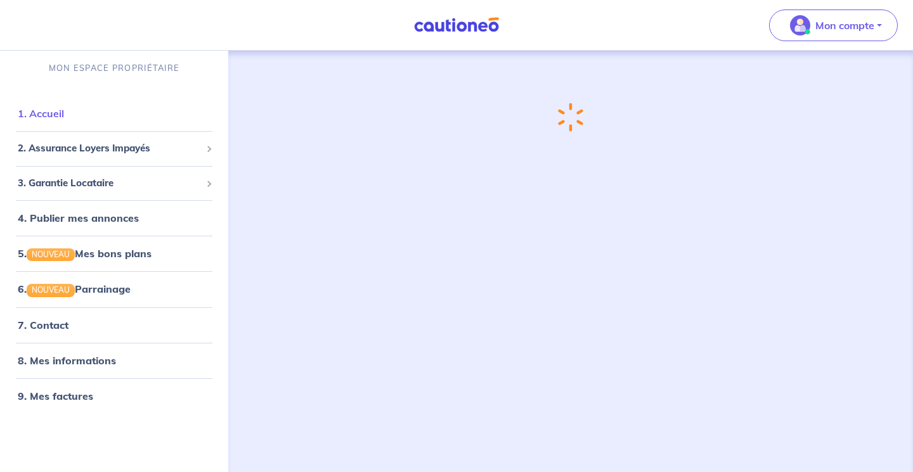
scroll to position [0, 0]
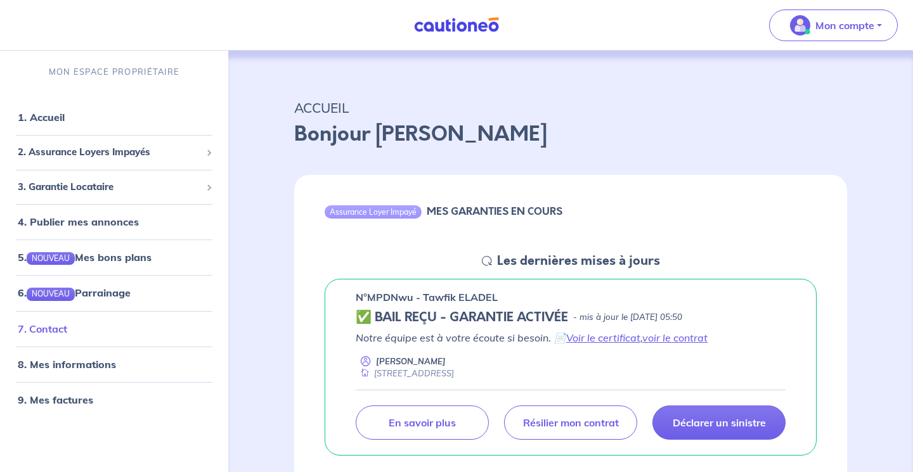
click at [62, 323] on link "7. Contact" at bounding box center [42, 329] width 49 height 13
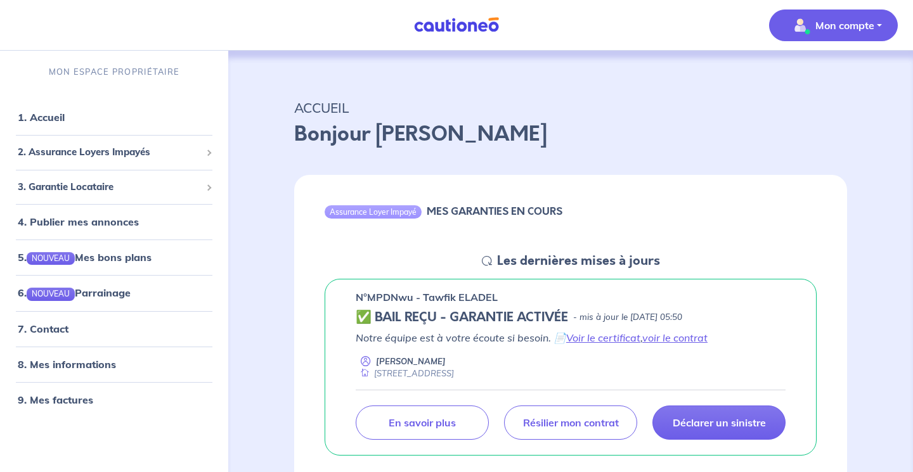
click at [850, 28] on p "Mon compte" at bounding box center [844, 25] width 59 height 15
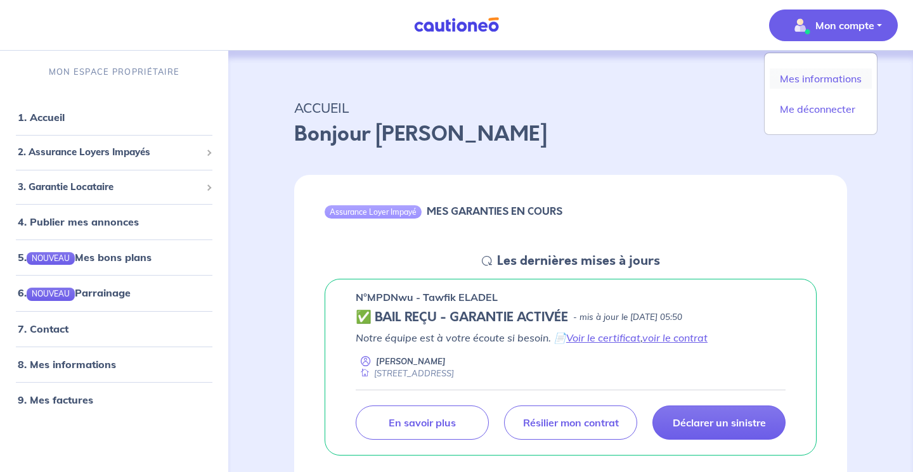
click at [854, 82] on link "Mes informations" at bounding box center [821, 78] width 102 height 20
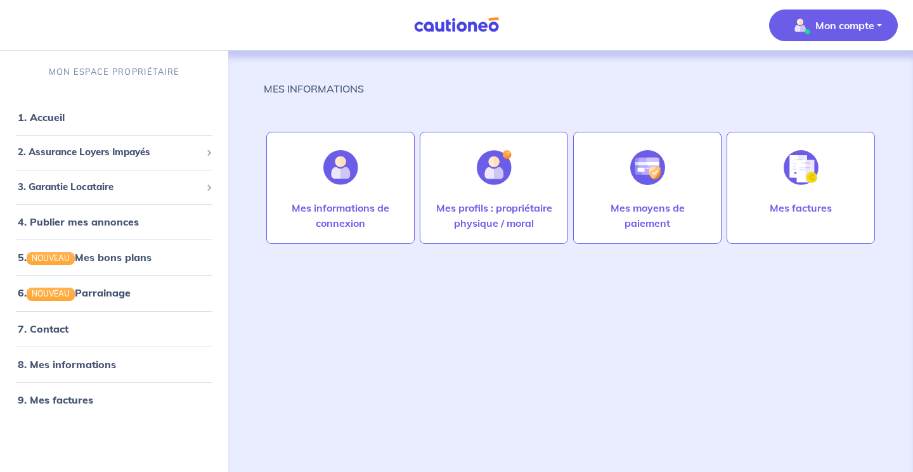
click at [884, 25] on button "Mon compte" at bounding box center [833, 26] width 129 height 32
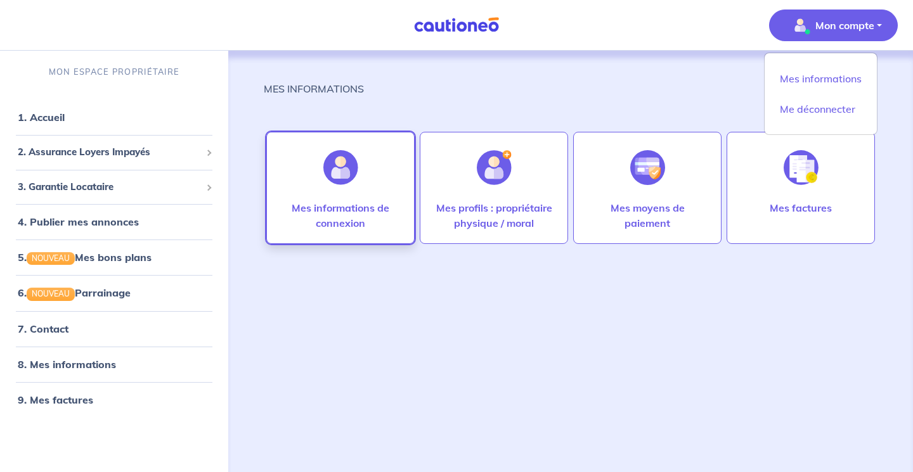
click at [338, 207] on p "Mes informations de connexion" at bounding box center [341, 215] width 122 height 30
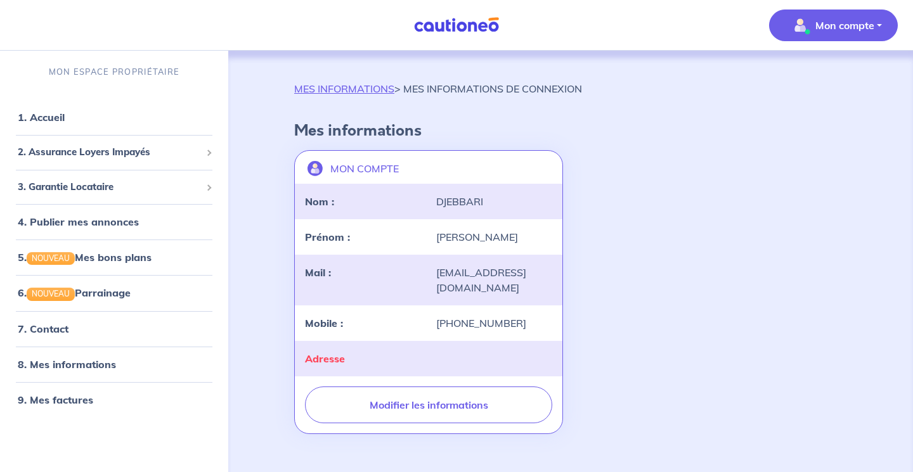
click at [882, 26] on button "Mon compte" at bounding box center [833, 26] width 129 height 32
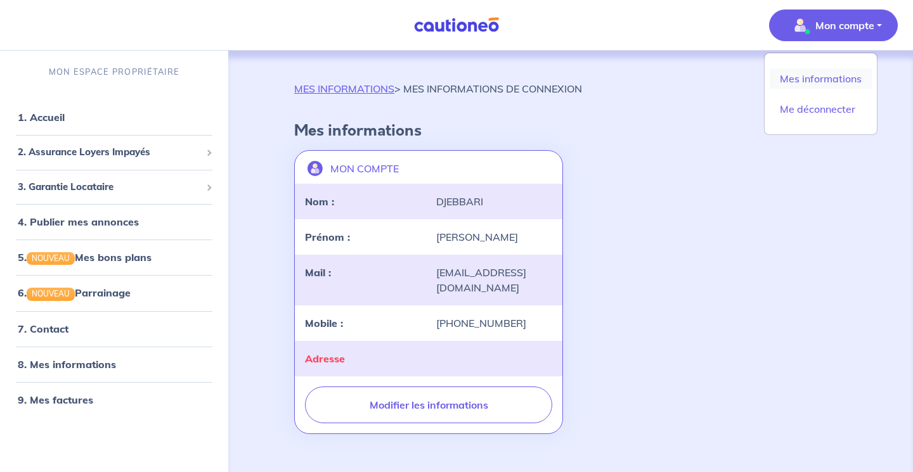
click at [857, 77] on link "Mes informations" at bounding box center [821, 78] width 102 height 20
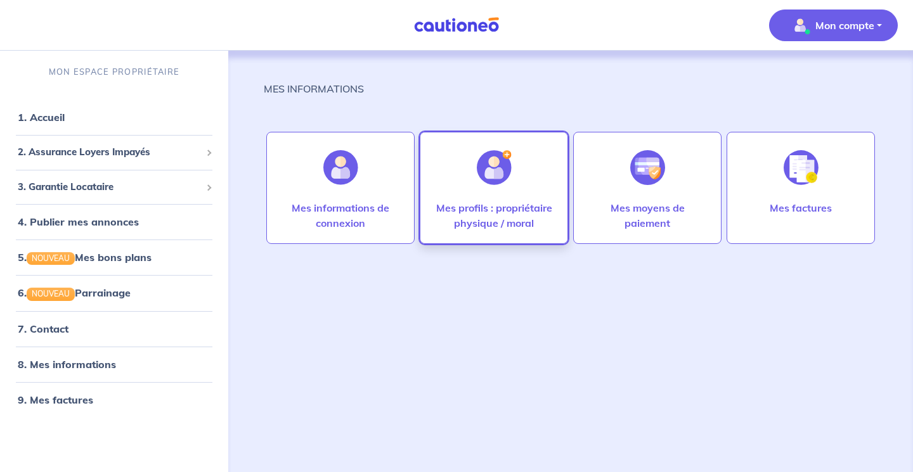
click at [484, 204] on p "Mes profils : propriétaire physique / moral" at bounding box center [494, 215] width 122 height 30
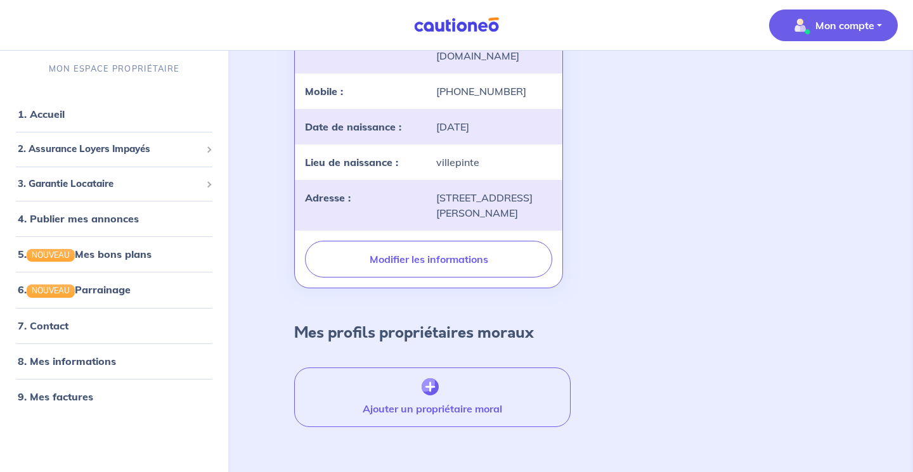
scroll to position [242, 0]
click at [54, 320] on link "7. Contact" at bounding box center [42, 325] width 49 height 13
